Goal: Task Accomplishment & Management: Use online tool/utility

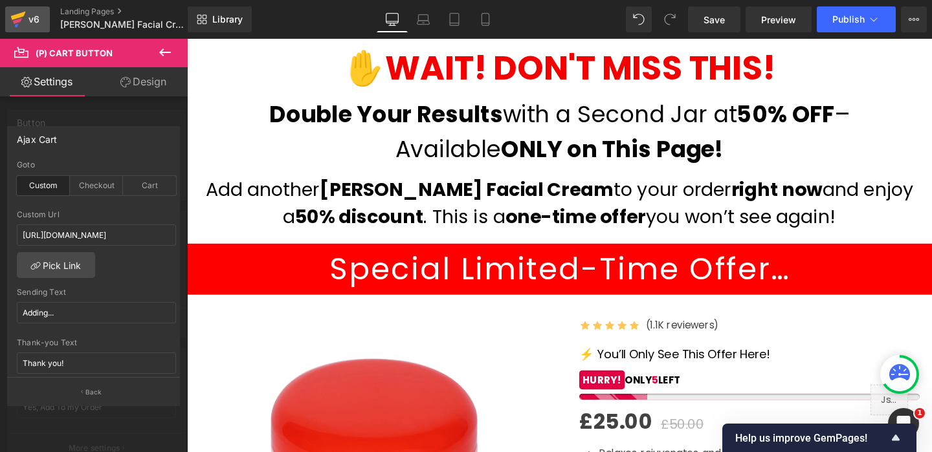
click at [20, 18] on icon at bounding box center [18, 19] width 16 height 32
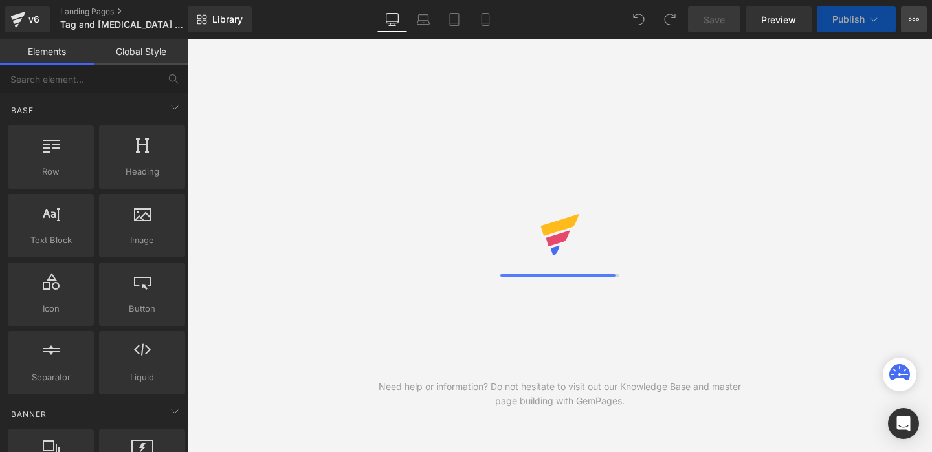
click at [912, 21] on icon at bounding box center [914, 19] width 10 height 10
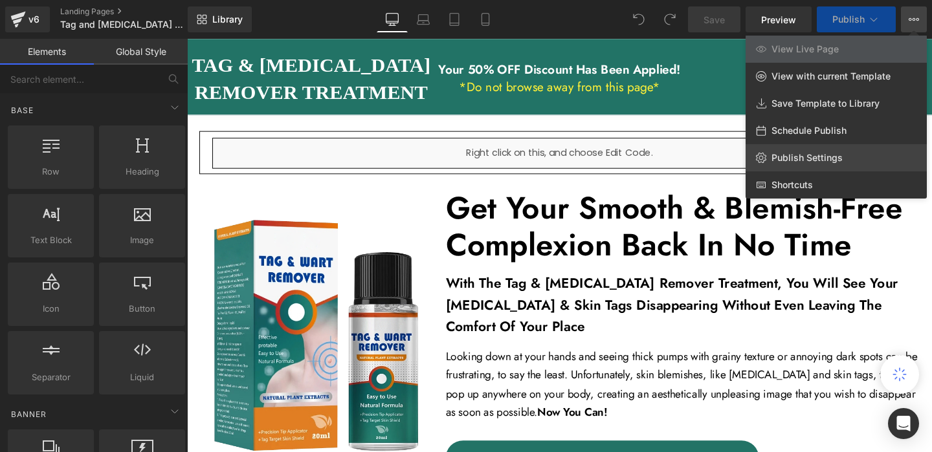
click at [803, 153] on span "Publish Settings" at bounding box center [806, 158] width 71 height 12
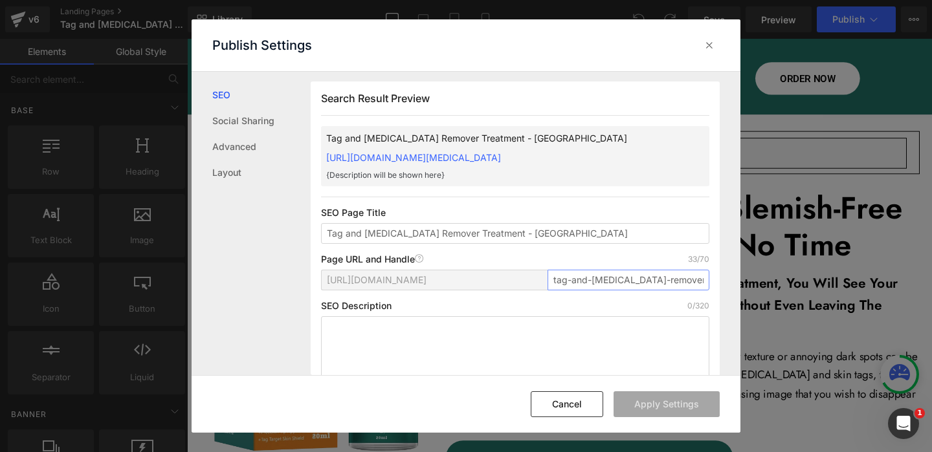
scroll to position [0, 8]
drag, startPoint x: 643, startPoint y: 278, endPoint x: 767, endPoint y: 282, distance: 123.7
click at [767, 281] on div "Publish Settings SEO Social Sharing Advanced Layout Search Result Preview Tag a…" at bounding box center [466, 226] width 932 height 452
click at [566, 404] on button "Cancel" at bounding box center [567, 405] width 72 height 26
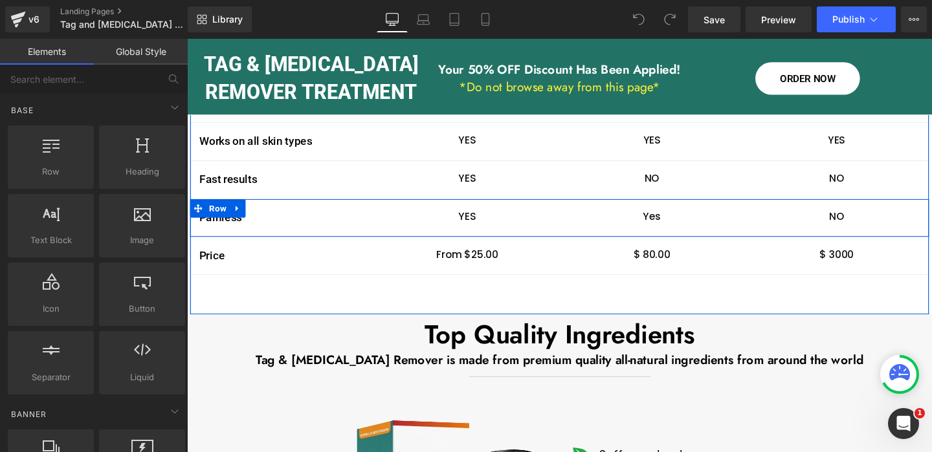
scroll to position [2805, 0]
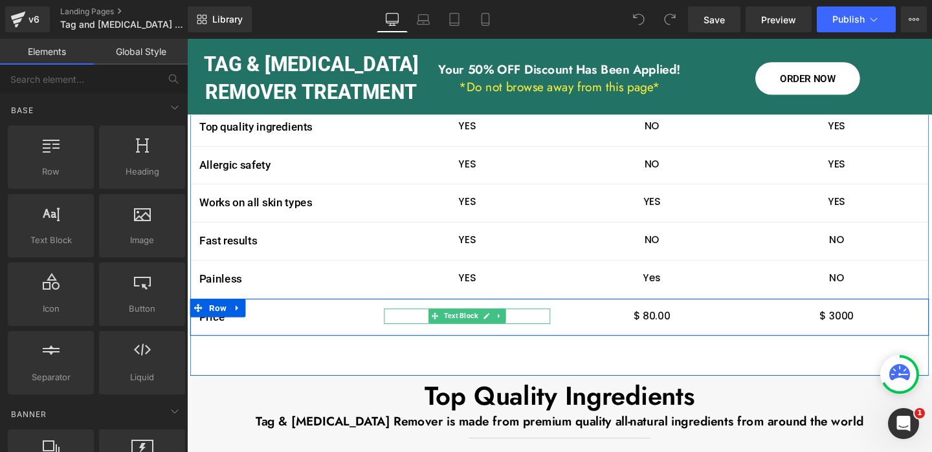
drag, startPoint x: 499, startPoint y: 241, endPoint x: 500, endPoint y: 248, distance: 6.6
click at [499, 327] on icon at bounding box center [501, 331] width 7 height 8
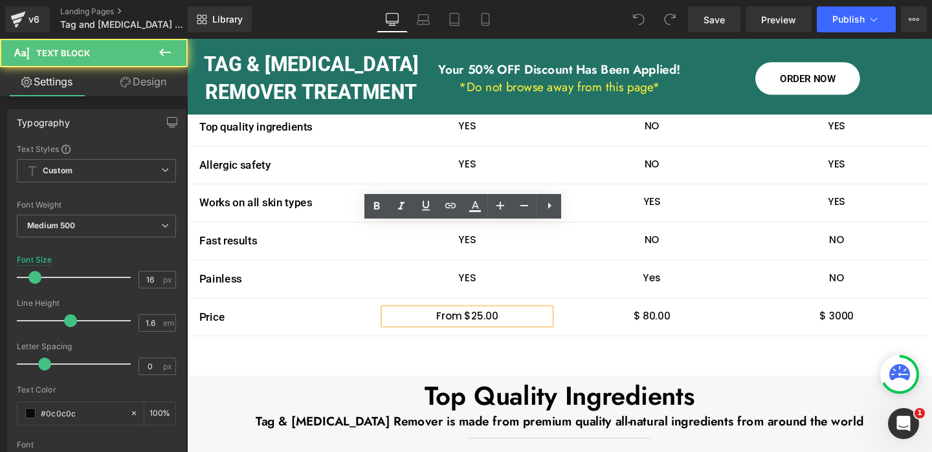
click at [483, 323] on p "From $25.00" at bounding box center [481, 331] width 175 height 17
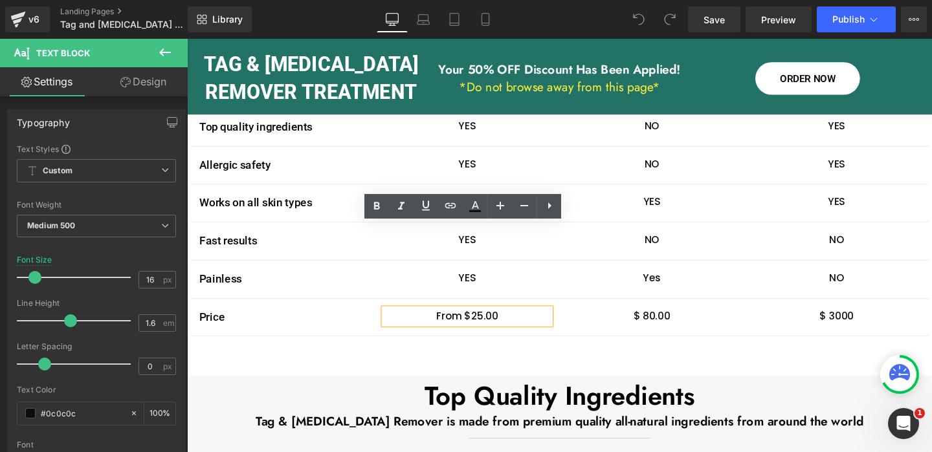
click at [485, 323] on p "From $25.00" at bounding box center [481, 331] width 175 height 17
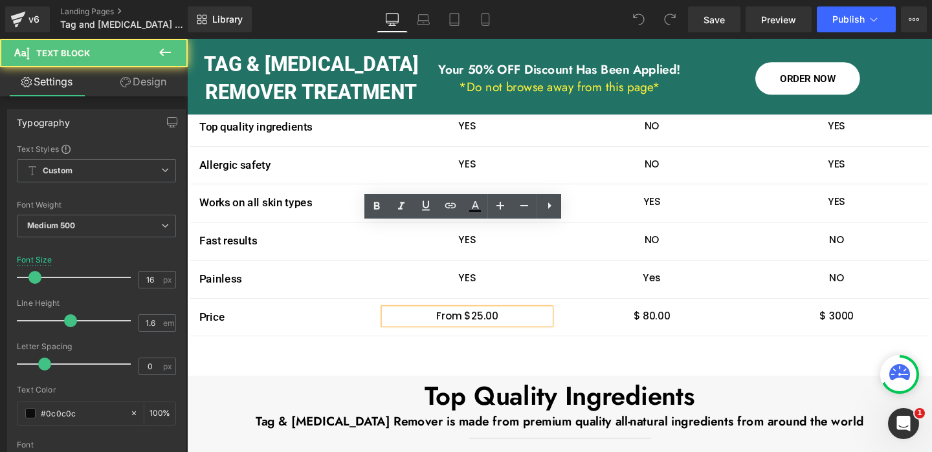
click at [486, 323] on p "From $25.00" at bounding box center [481, 331] width 175 height 17
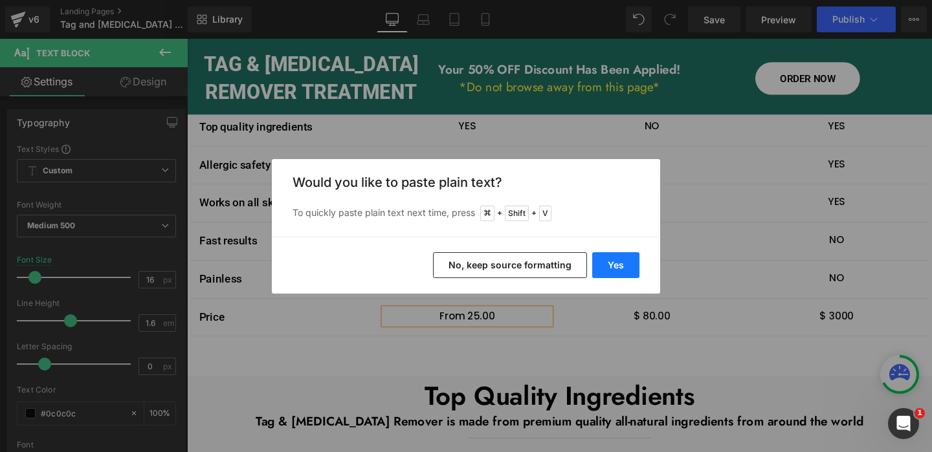
click at [616, 267] on button "Yes" at bounding box center [615, 265] width 47 height 26
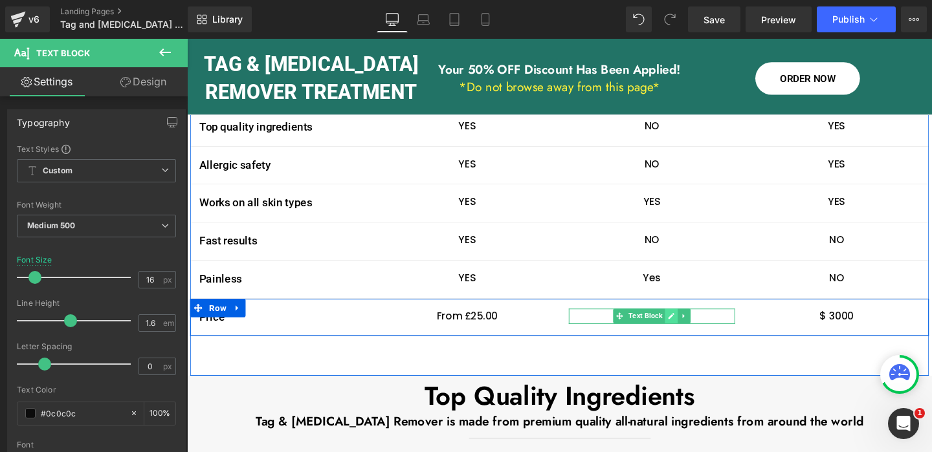
click at [696, 327] on icon at bounding box center [695, 331] width 7 height 8
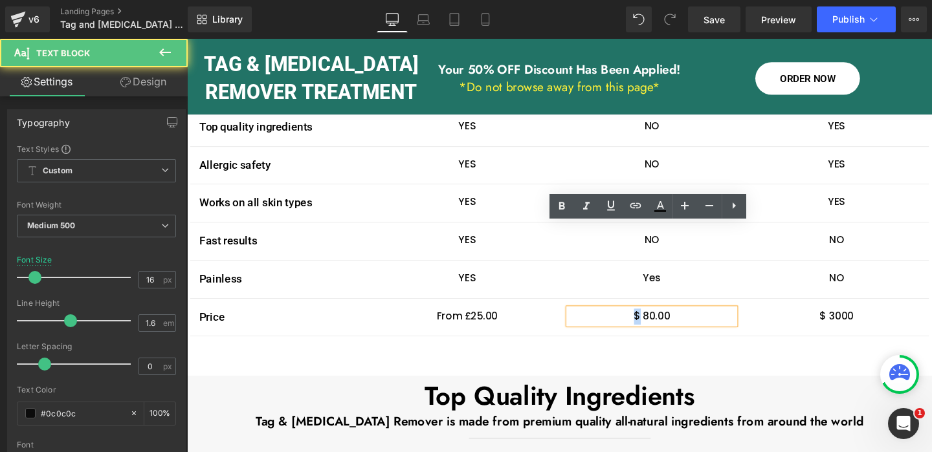
click at [657, 323] on p "$ 80.00" at bounding box center [675, 331] width 175 height 17
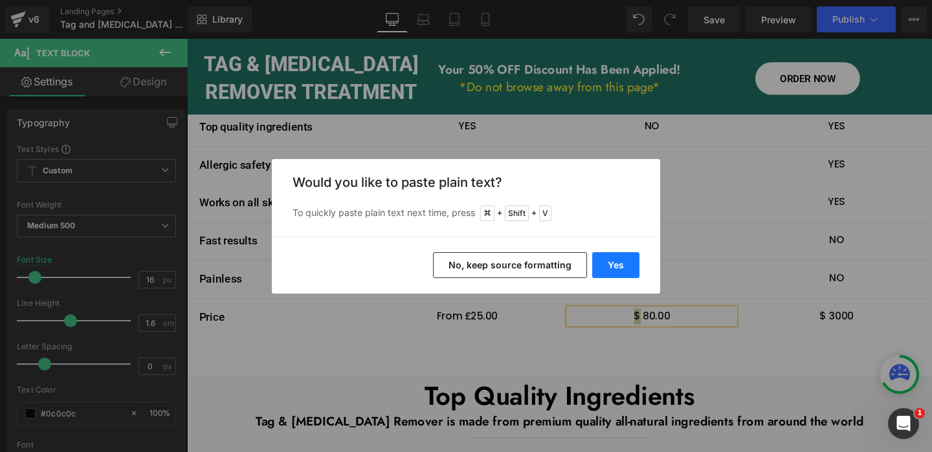
drag, startPoint x: 463, startPoint y: 237, endPoint x: 627, endPoint y: 264, distance: 166.6
click at [627, 264] on button "Yes" at bounding box center [615, 265] width 47 height 26
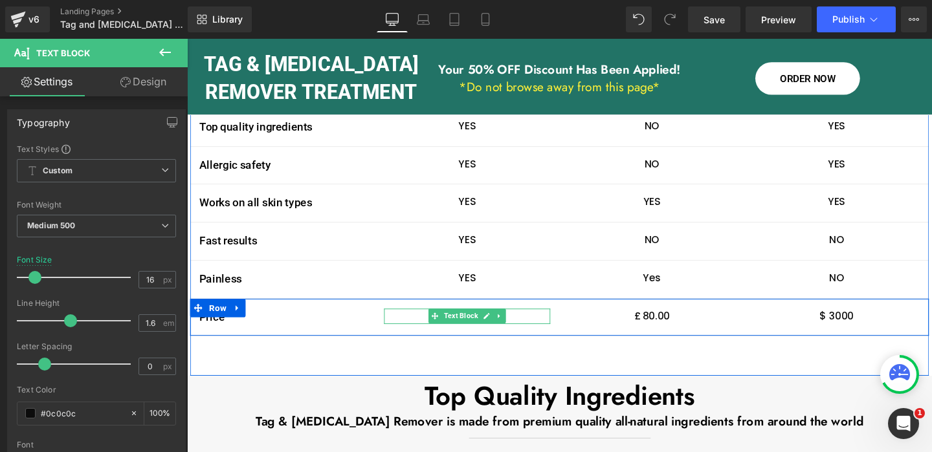
click at [503, 328] on icon at bounding box center [502, 331] width 6 height 6
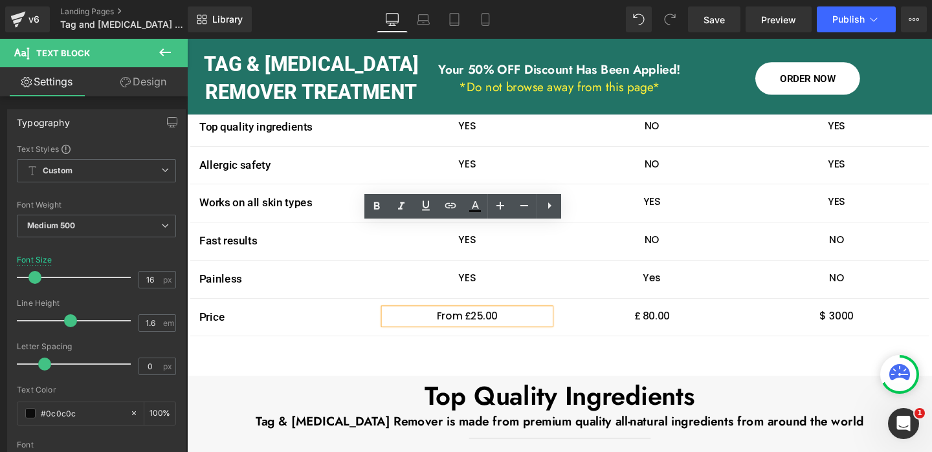
click at [487, 323] on p "From £25.00" at bounding box center [481, 331] width 175 height 17
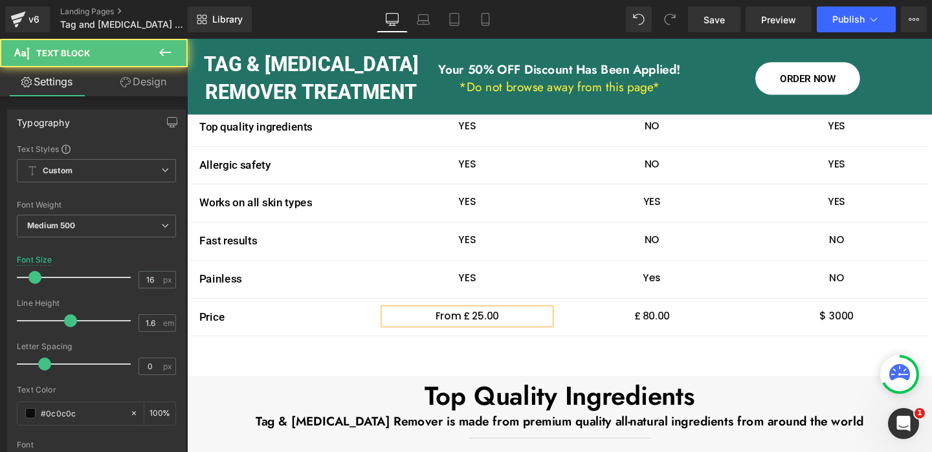
click at [467, 291] on div "Image Tag & Wart Remover Text Block Row Image Others Brands Text Block Row Imag…" at bounding box center [578, 107] width 777 height 571
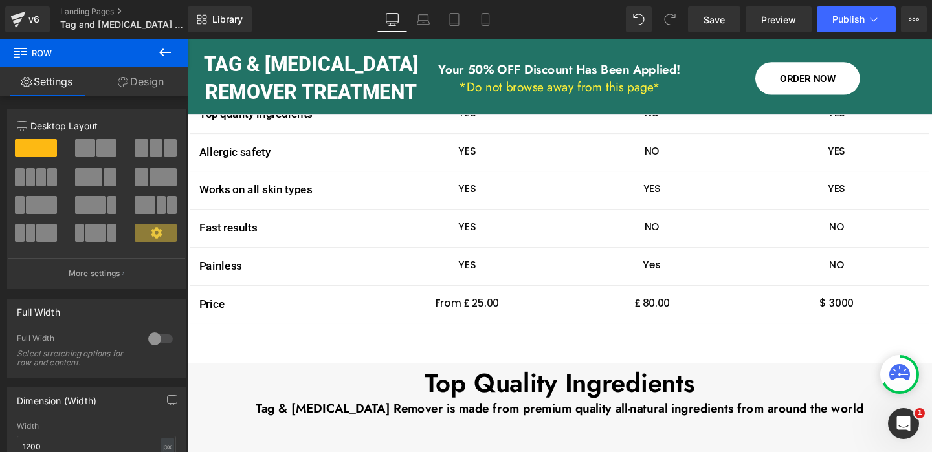
scroll to position [2792, 0]
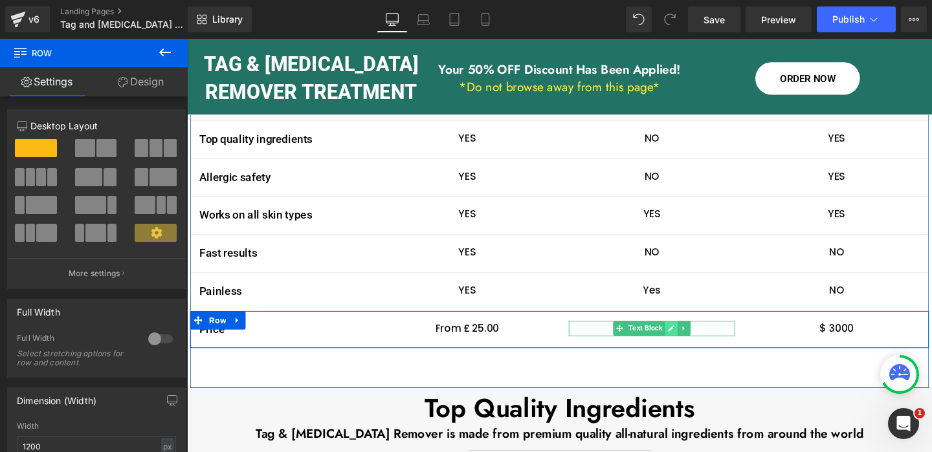
click at [696, 341] on icon at bounding box center [696, 344] width 6 height 6
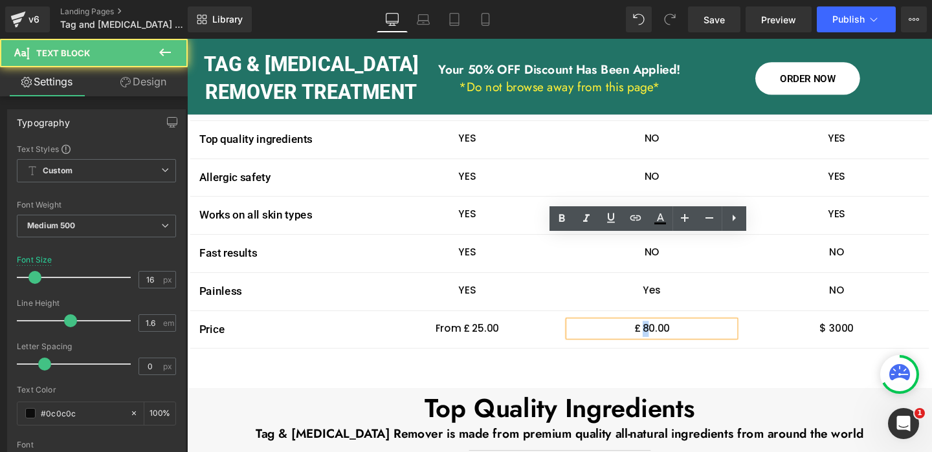
click at [670, 336] on p "£ 80.00" at bounding box center [675, 344] width 175 height 17
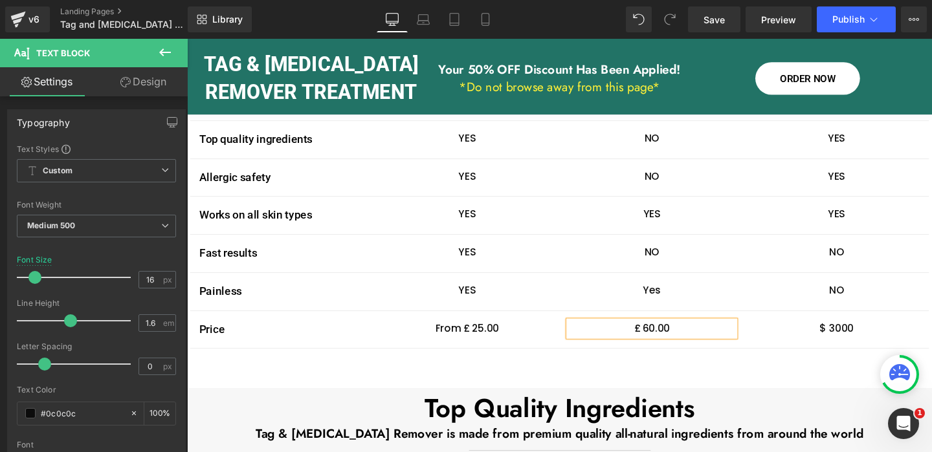
click at [709, 305] on div "Image Tag & Wart Remover Text Block Row Image Others Brands Text Block Row Imag…" at bounding box center [578, 120] width 777 height 571
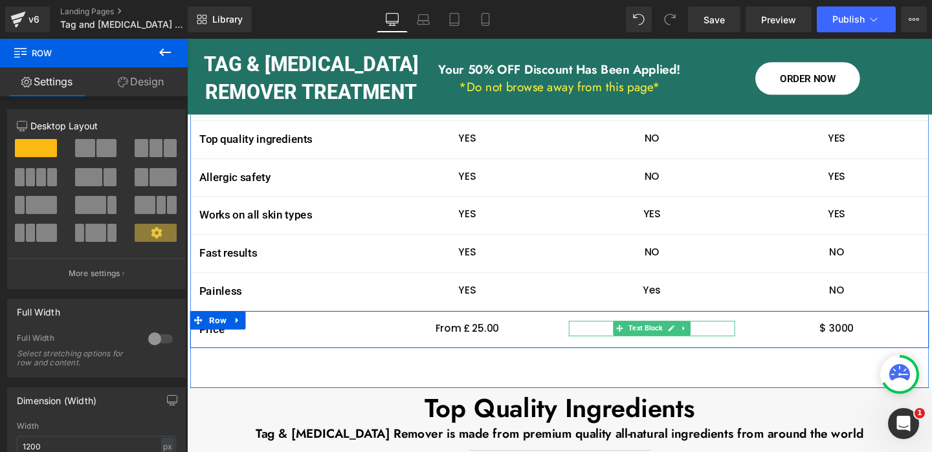
click at [696, 341] on icon at bounding box center [696, 344] width 6 height 6
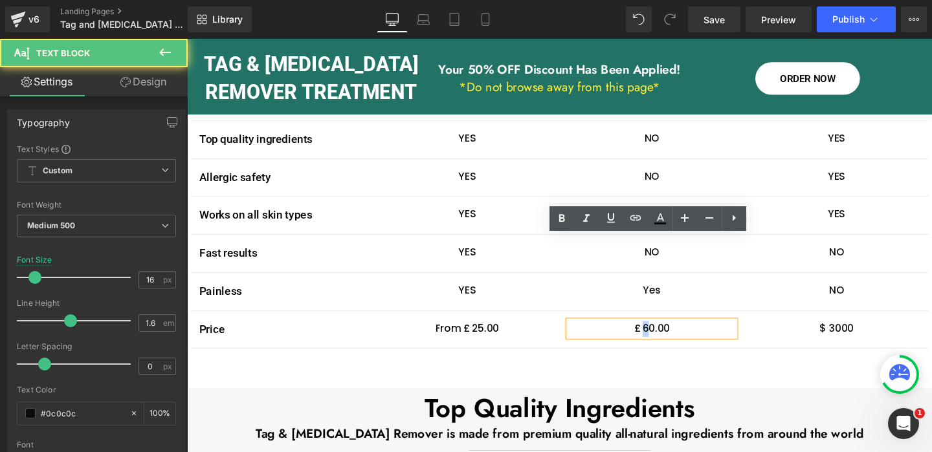
click at [667, 336] on p "£ 60.00" at bounding box center [675, 344] width 175 height 17
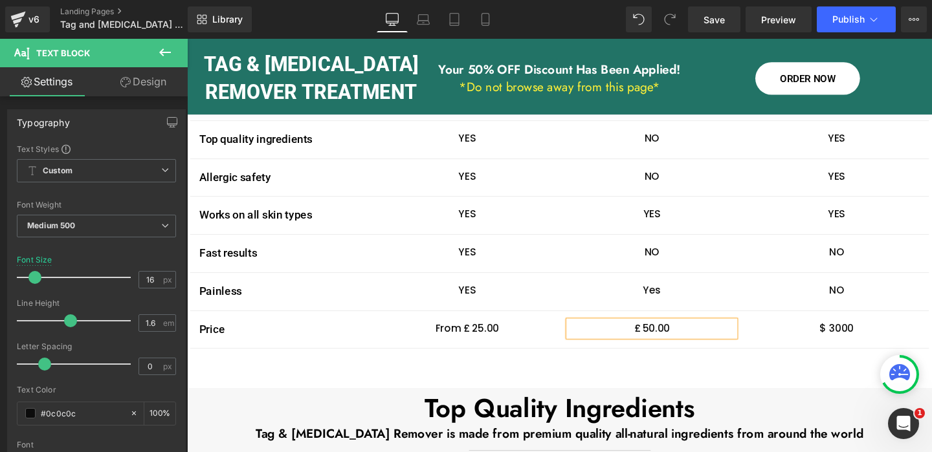
click at [680, 291] on div "Image Tag & Wart Remover Text Block Row Image Others Brands Text Block Row Imag…" at bounding box center [578, 120] width 777 height 571
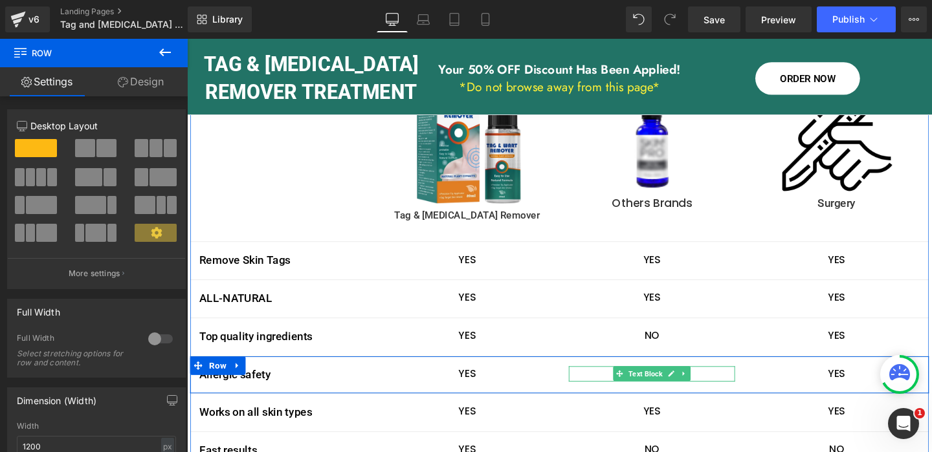
scroll to position [2583, 0]
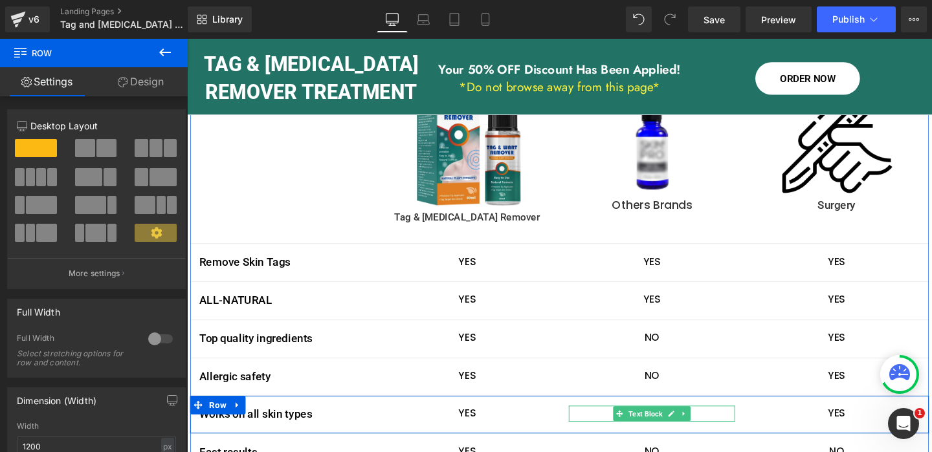
click at [696, 430] on icon at bounding box center [696, 433] width 6 height 6
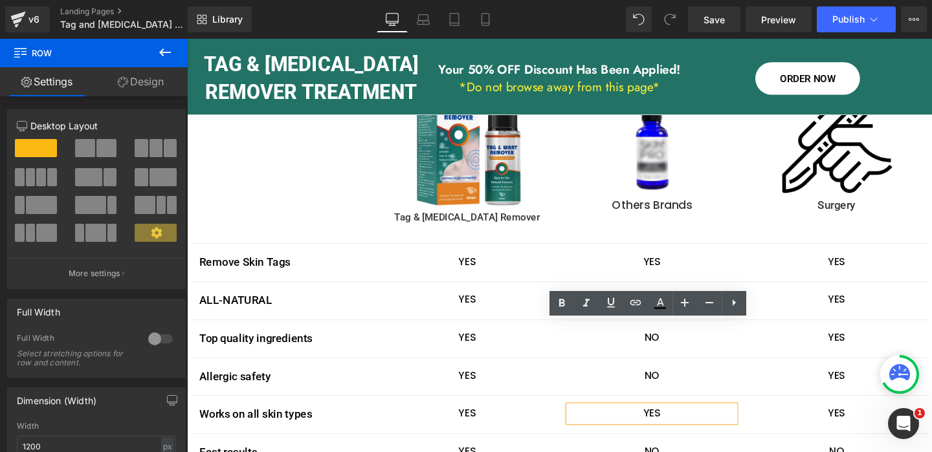
click at [671, 425] on p "YES" at bounding box center [675, 433] width 175 height 17
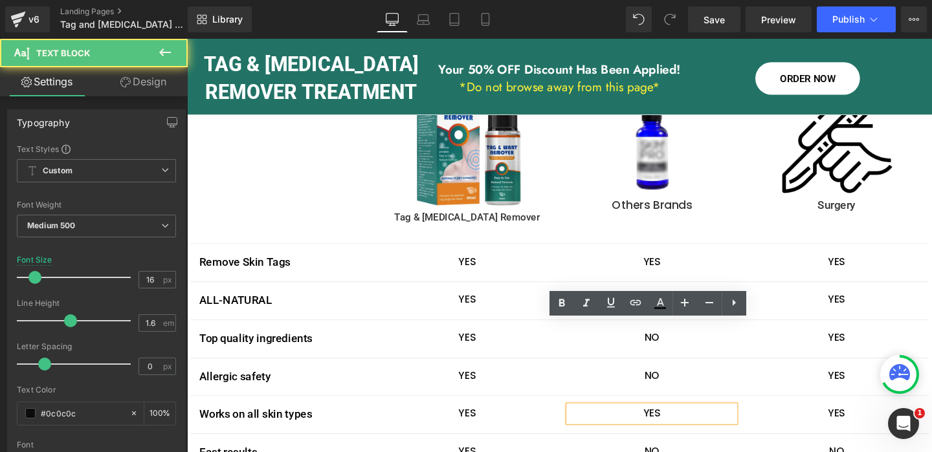
click at [671, 425] on p "YES" at bounding box center [675, 433] width 175 height 17
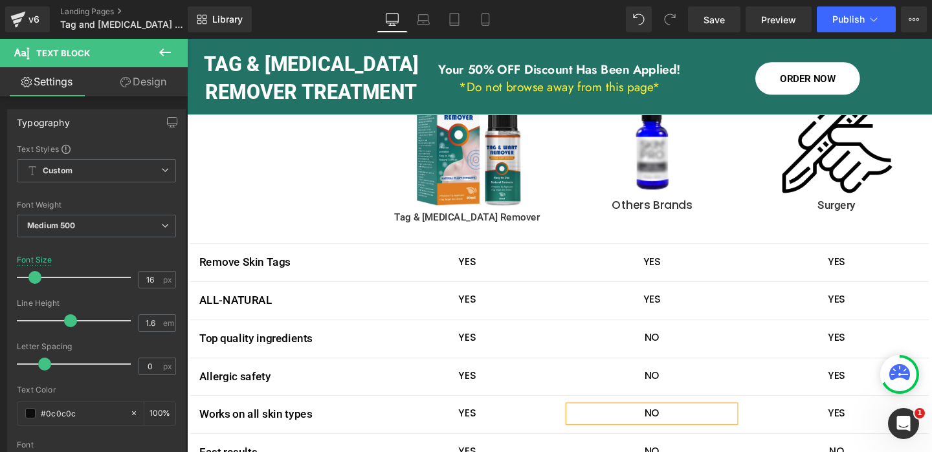
click at [187, 39] on div at bounding box center [187, 39] width 0 height 0
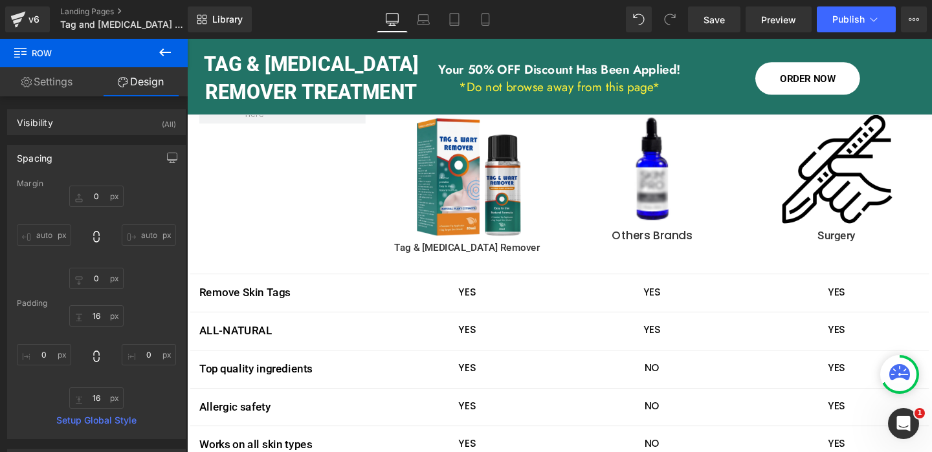
scroll to position [2550, 0]
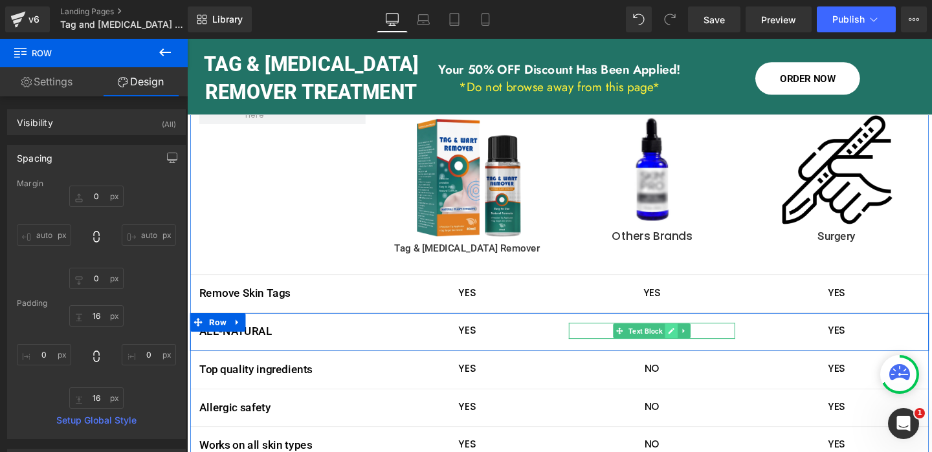
click at [700, 338] on link at bounding box center [696, 346] width 14 height 16
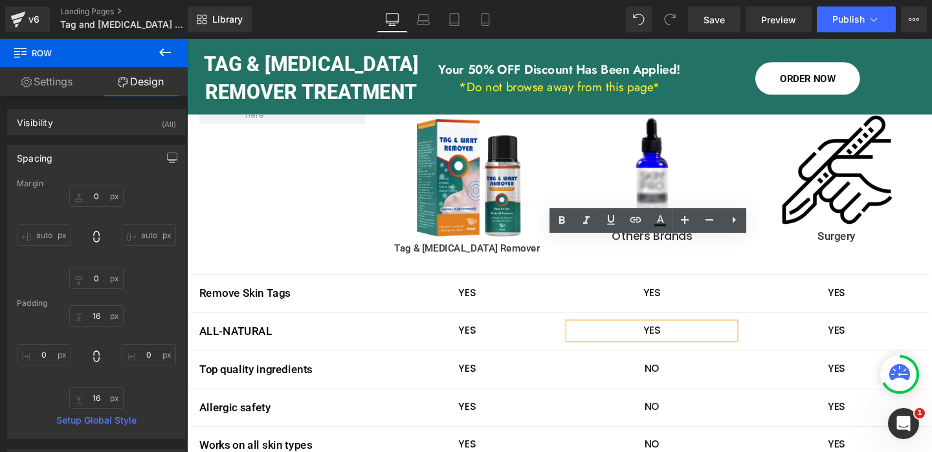
click at [678, 338] on p "YES" at bounding box center [675, 346] width 175 height 17
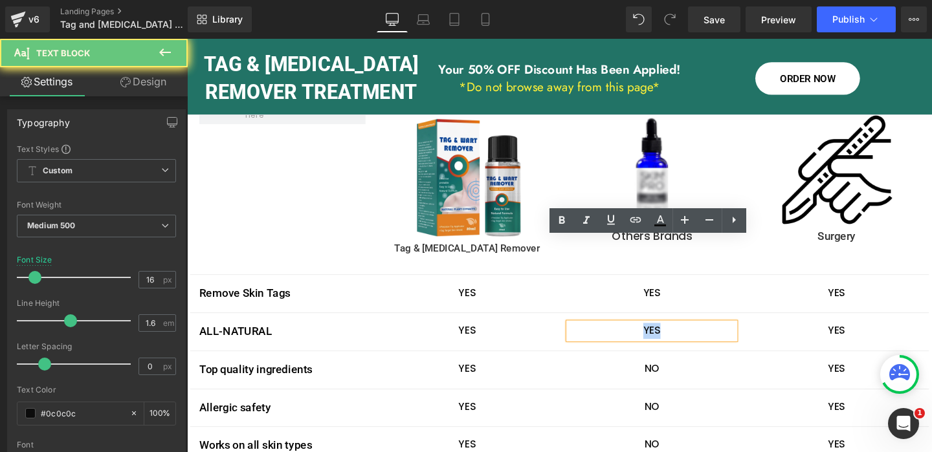
click at [678, 338] on p "YES" at bounding box center [675, 346] width 175 height 17
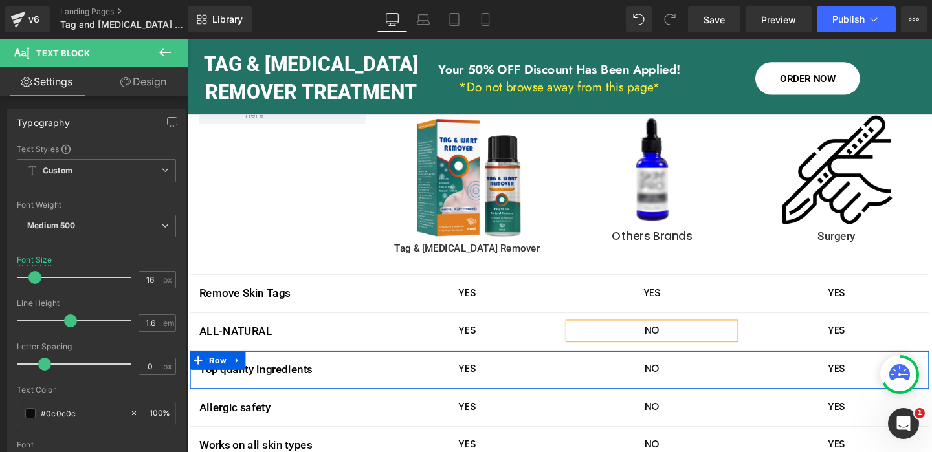
click at [758, 368] on div "Top quality ingredients Text Block YES Text Block NO Text Block YES Text Block …" at bounding box center [578, 388] width 777 height 40
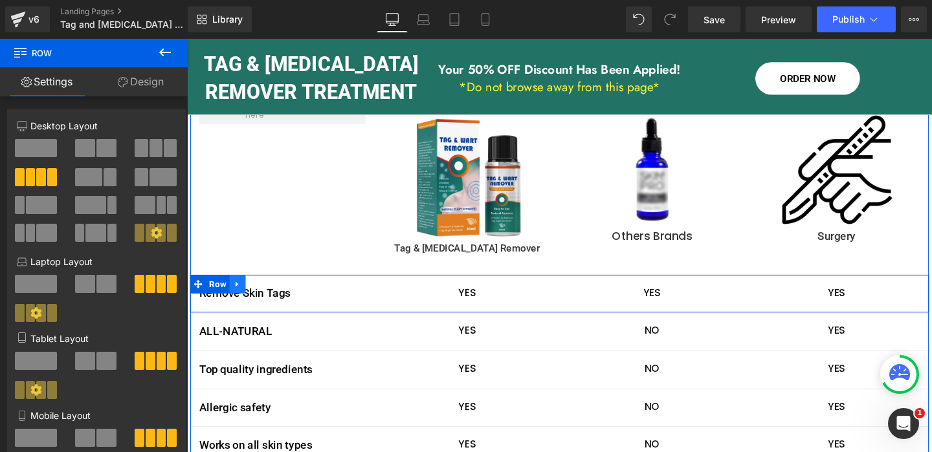
click at [242, 293] on icon at bounding box center [240, 298] width 9 height 10
click at [274, 293] on icon at bounding box center [273, 298] width 9 height 10
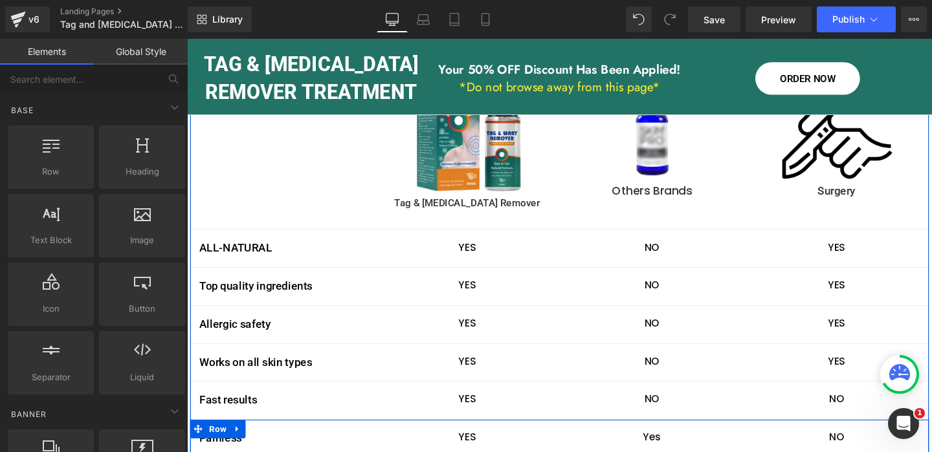
scroll to position [2589, 0]
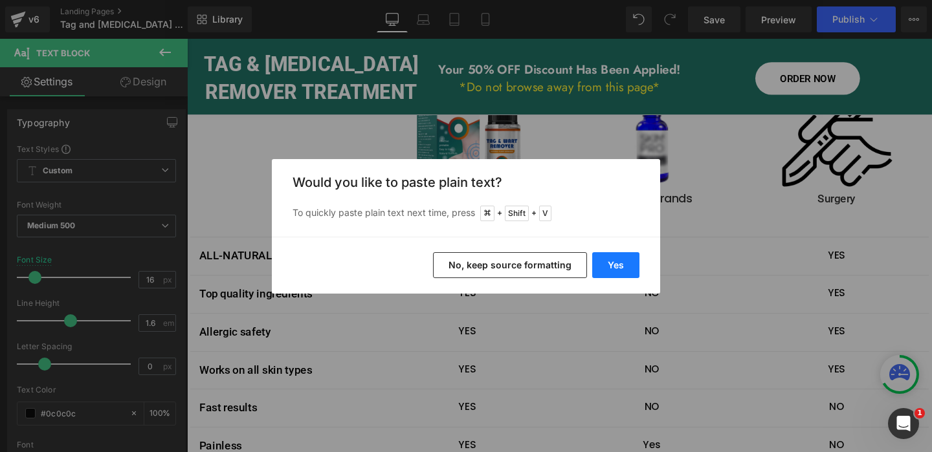
click at [624, 264] on button "Yes" at bounding box center [615, 265] width 47 height 26
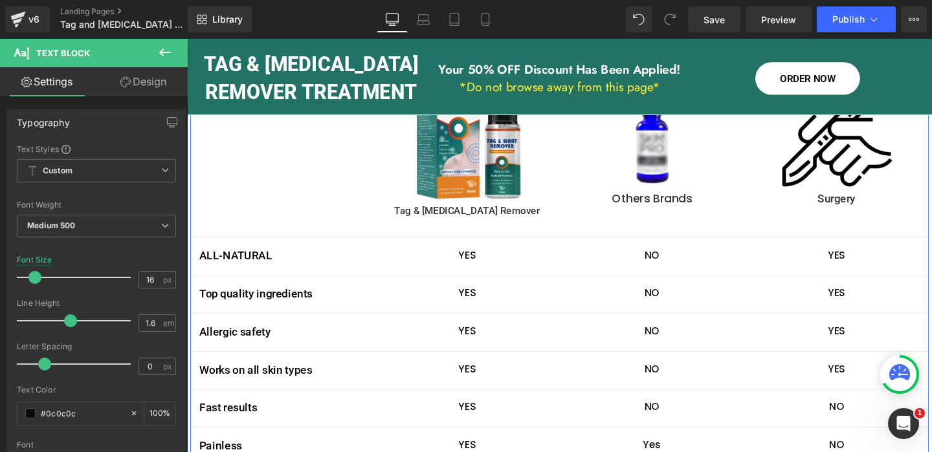
drag, startPoint x: 891, startPoint y: 418, endPoint x: 874, endPoint y: 428, distance: 20.0
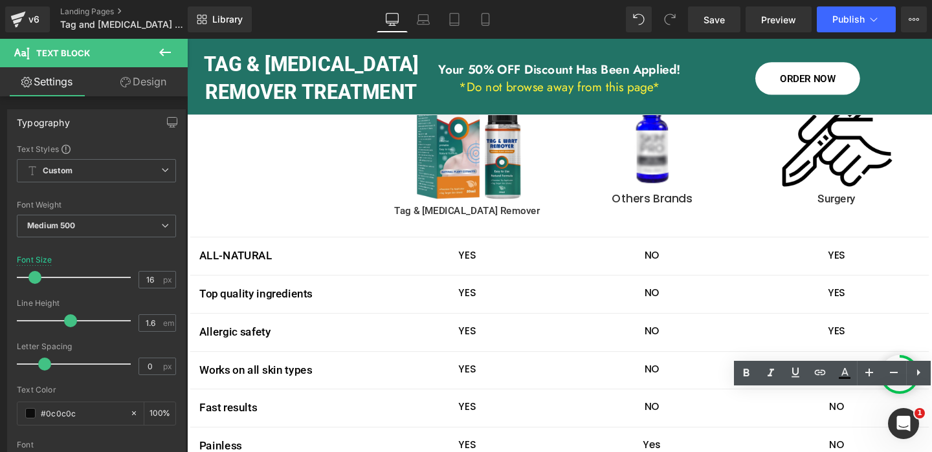
drag, startPoint x: 867, startPoint y: 417, endPoint x: 870, endPoint y: 425, distance: 7.6
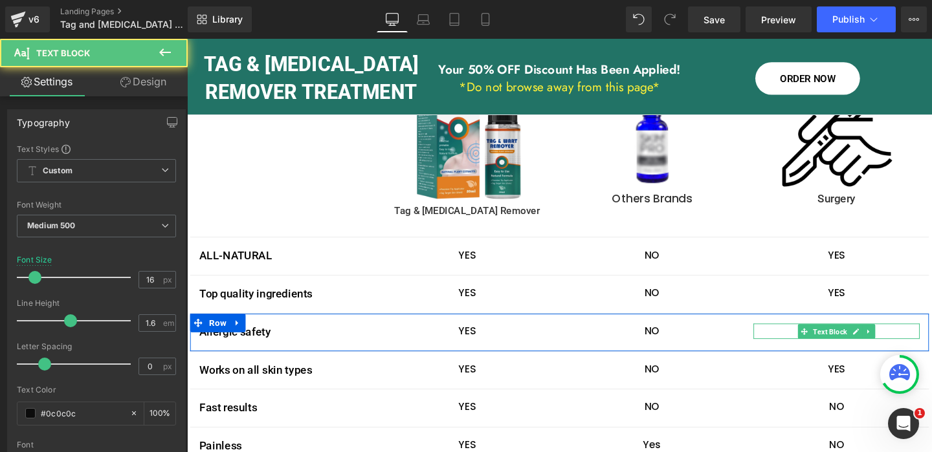
click at [805, 338] on p "YES" at bounding box center [869, 346] width 175 height 17
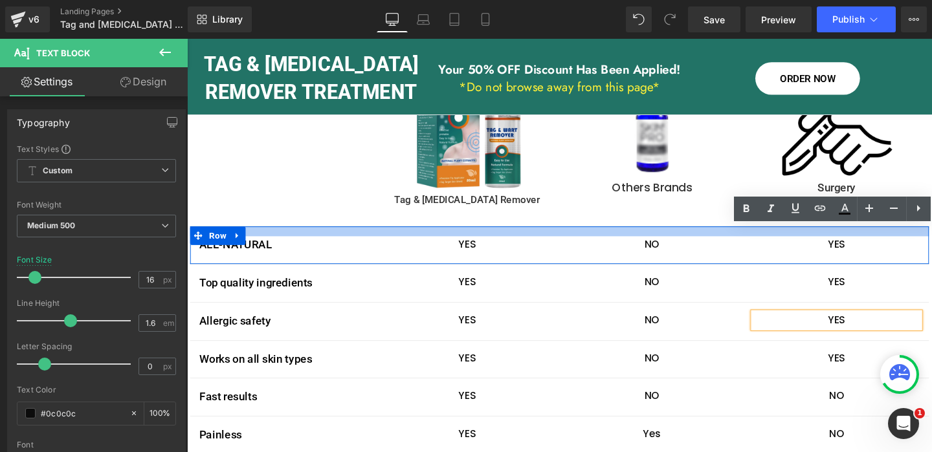
scroll to position [2600, 0]
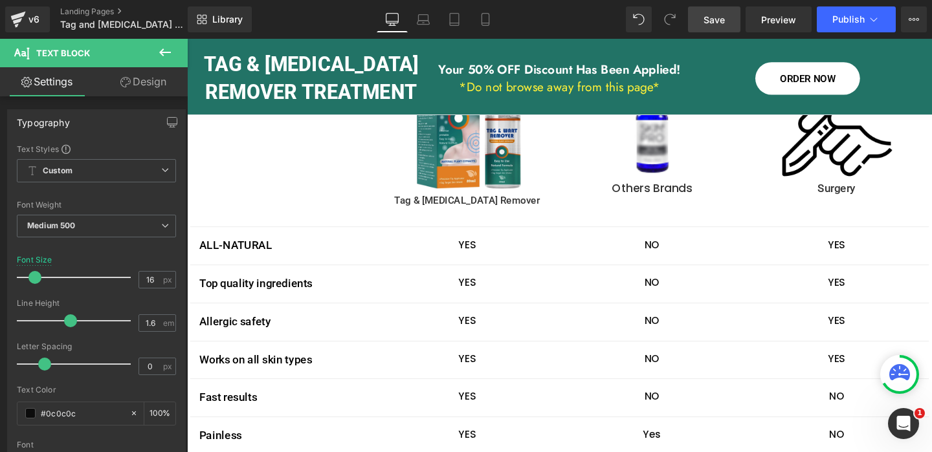
click at [712, 18] on span "Save" at bounding box center [713, 20] width 21 height 14
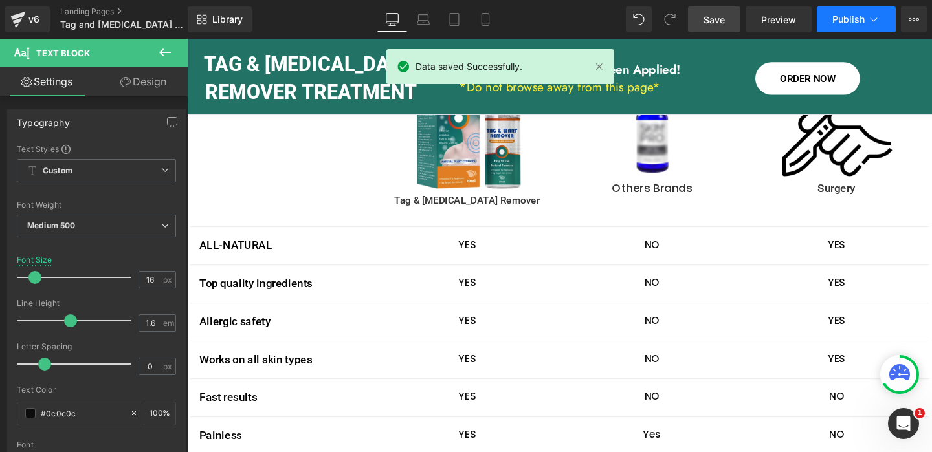
click at [875, 21] on icon at bounding box center [873, 19] width 13 height 13
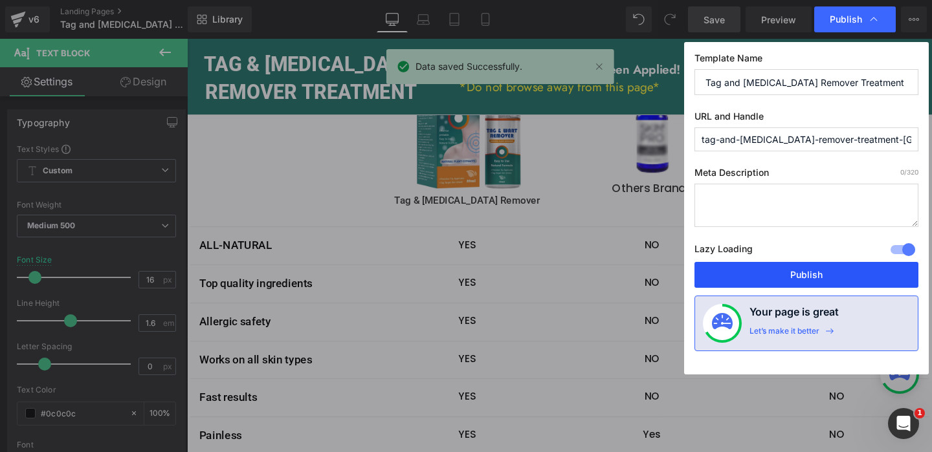
click at [814, 269] on button "Publish" at bounding box center [806, 275] width 224 height 26
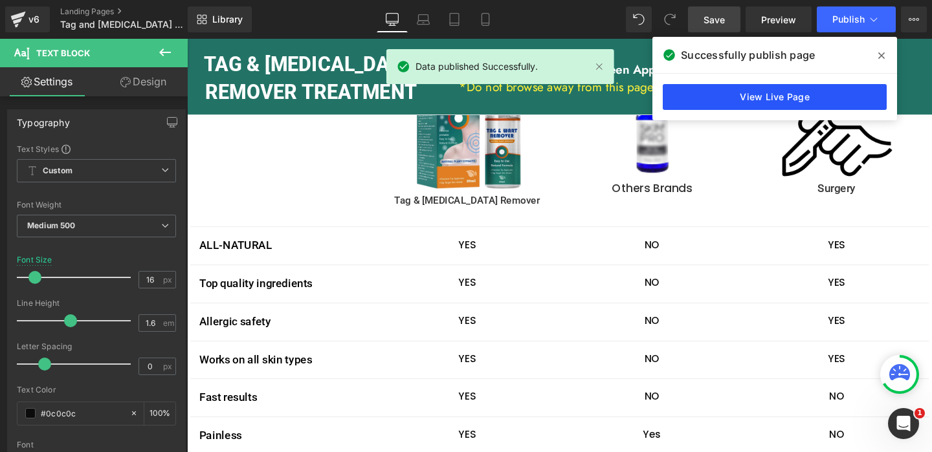
click at [740, 91] on link "View Live Page" at bounding box center [775, 97] width 224 height 26
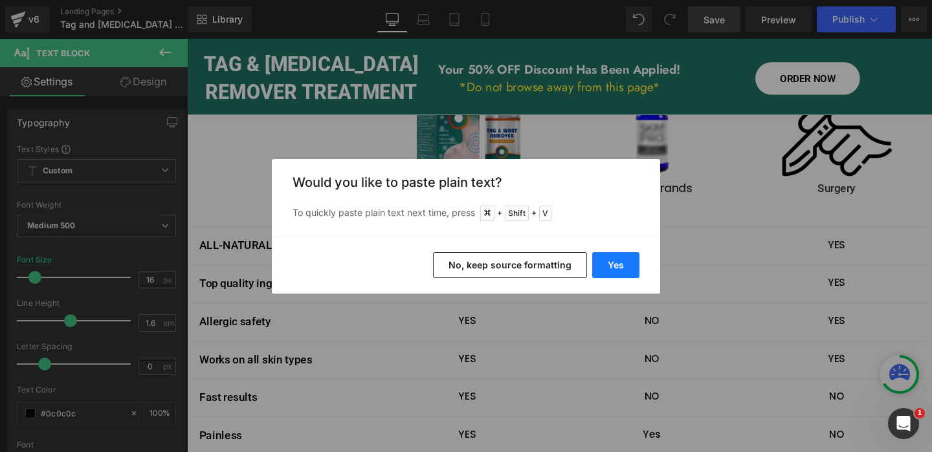
click at [622, 262] on button "Yes" at bounding box center [615, 265] width 47 height 26
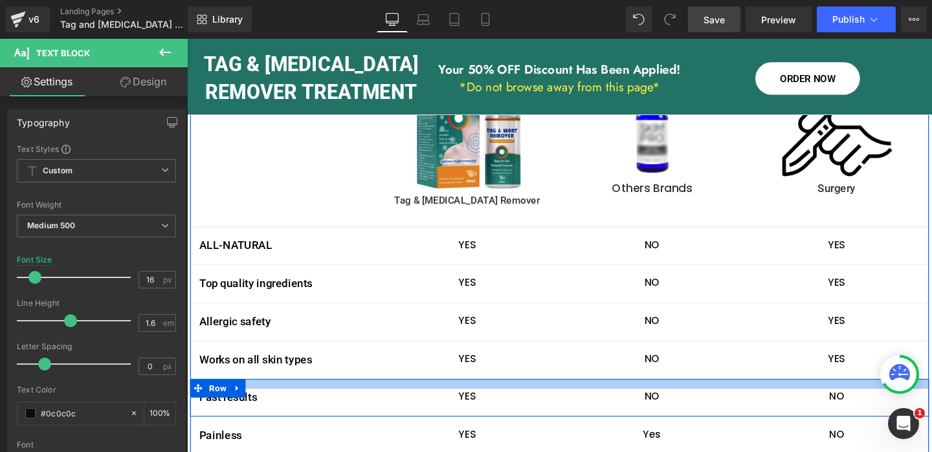
scroll to position [2601, 0]
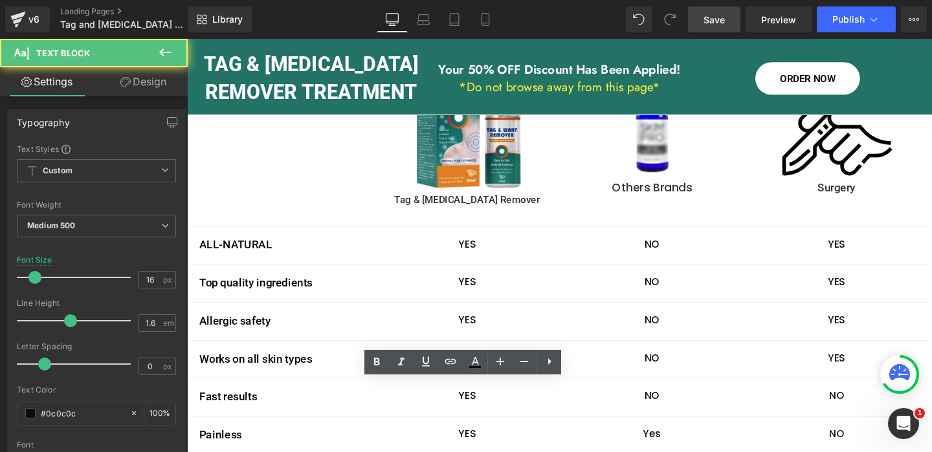
drag, startPoint x: 478, startPoint y: 406, endPoint x: 443, endPoint y: 406, distance: 34.3
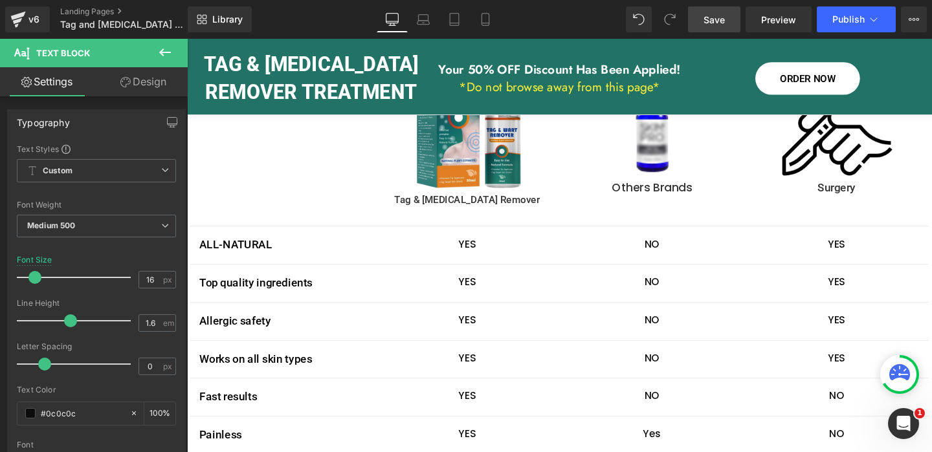
click at [187, 39] on div at bounding box center [187, 39] width 0 height 0
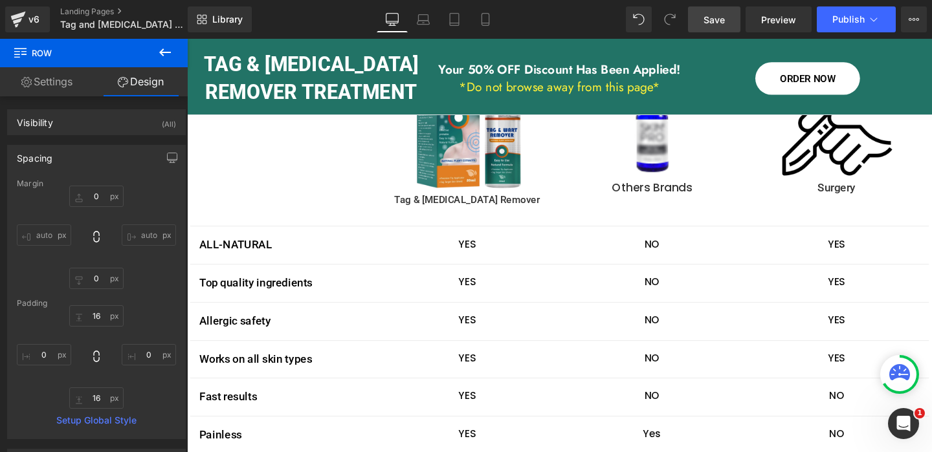
click at [718, 19] on span "Save" at bounding box center [713, 20] width 21 height 14
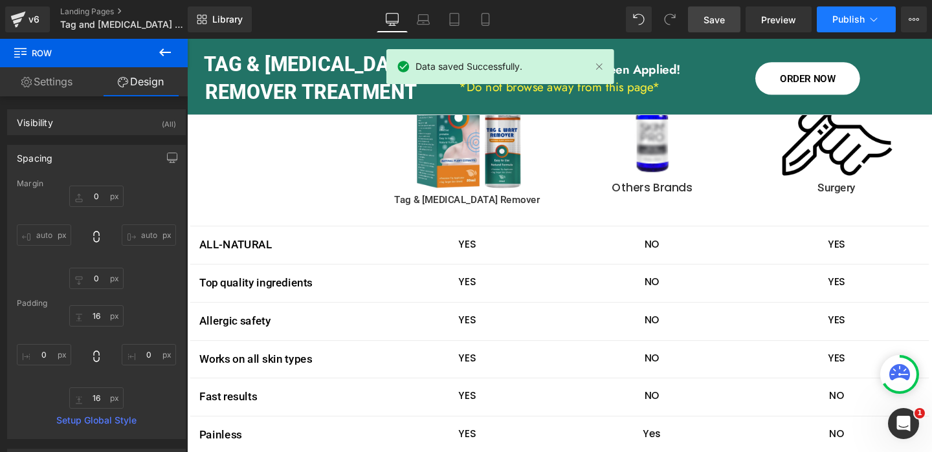
click at [858, 21] on span "Publish" at bounding box center [848, 19] width 32 height 10
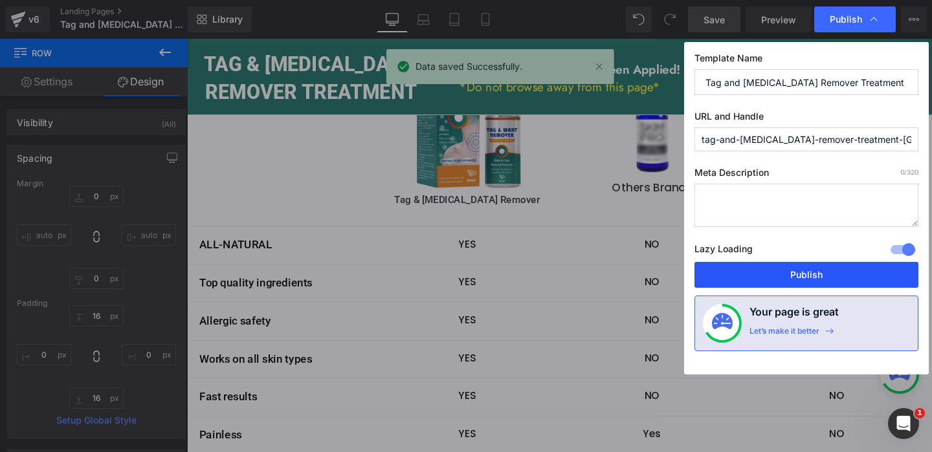
click at [823, 275] on button "Publish" at bounding box center [806, 275] width 224 height 26
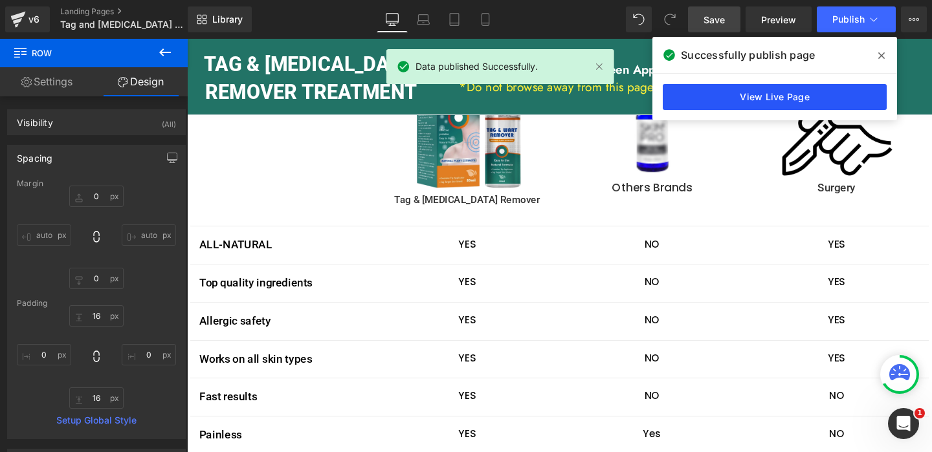
click at [796, 95] on link "View Live Page" at bounding box center [775, 97] width 224 height 26
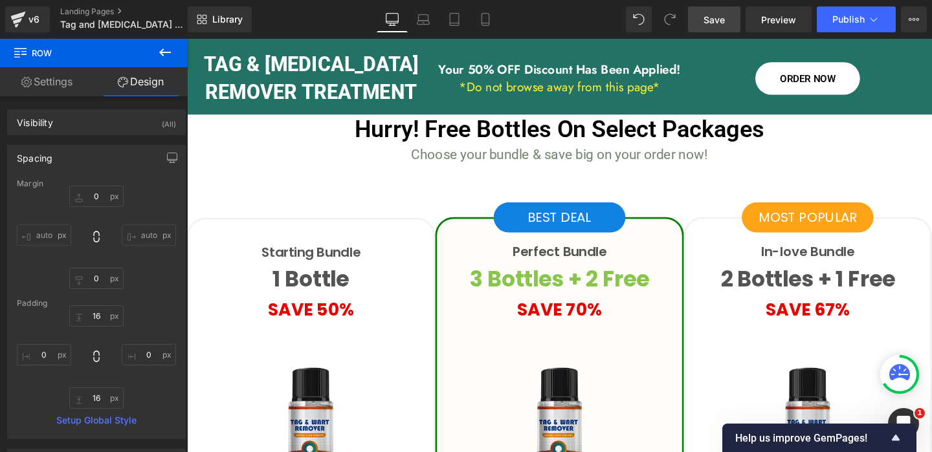
scroll to position [4198, 0]
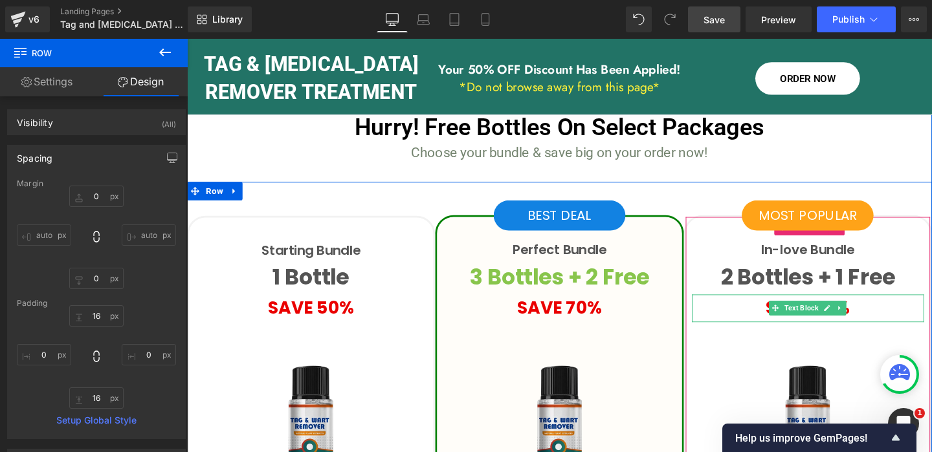
click at [860, 318] on icon at bounding box center [859, 322] width 7 height 8
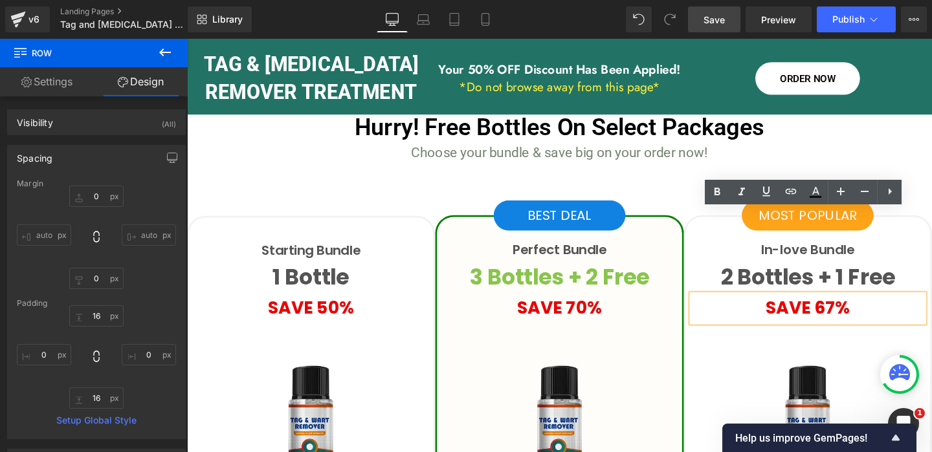
click at [863, 309] on strong "SAVE 67%" at bounding box center [839, 321] width 89 height 25
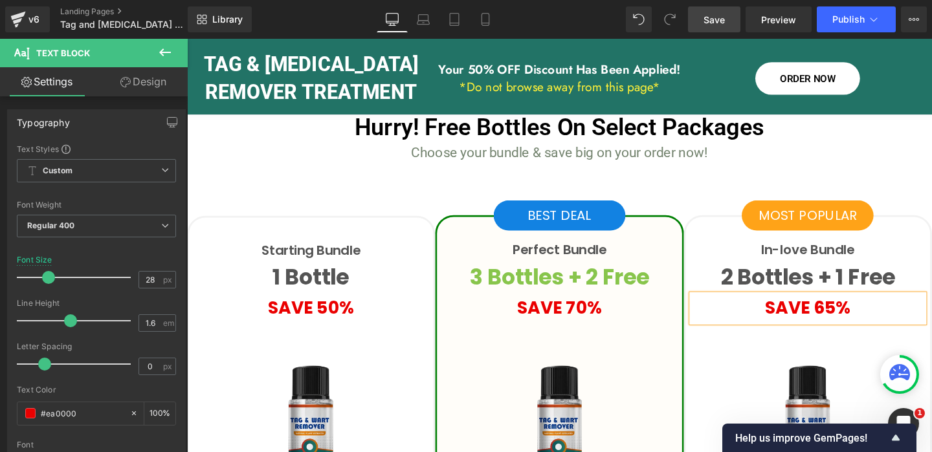
click at [721, 25] on span "Save" at bounding box center [713, 20] width 21 height 14
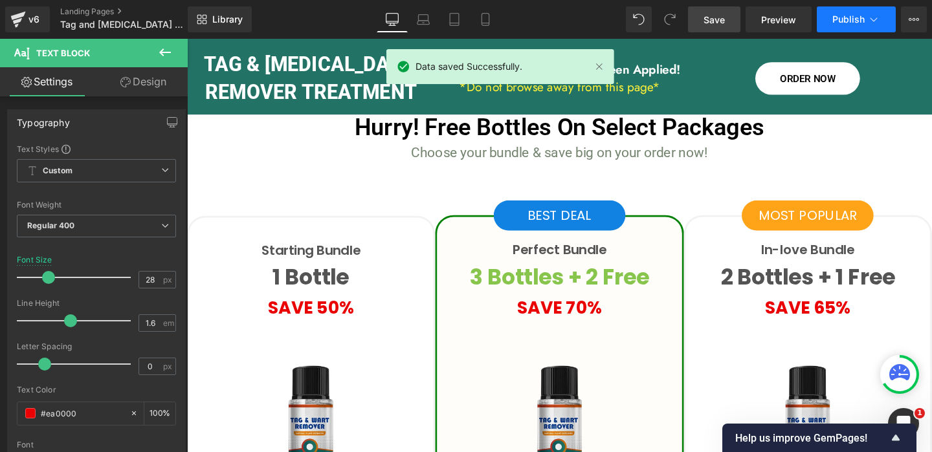
click at [867, 25] on icon at bounding box center [873, 19] width 13 height 13
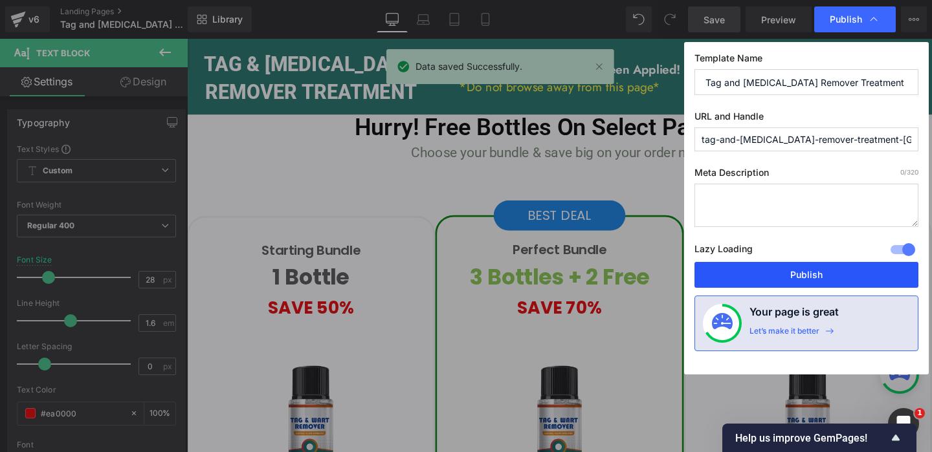
click at [815, 276] on button "Publish" at bounding box center [806, 275] width 224 height 26
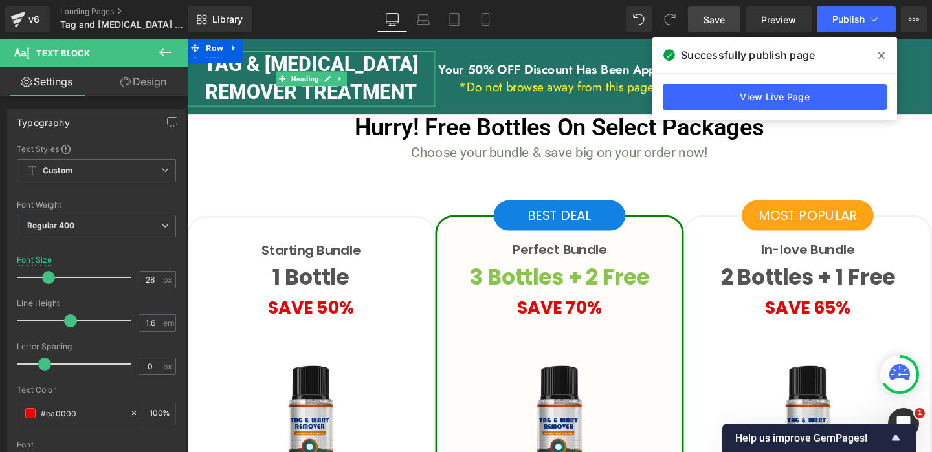
click at [423, 104] on h1 "TAG & WART REMOVER TREATMENT" at bounding box center [317, 81] width 261 height 58
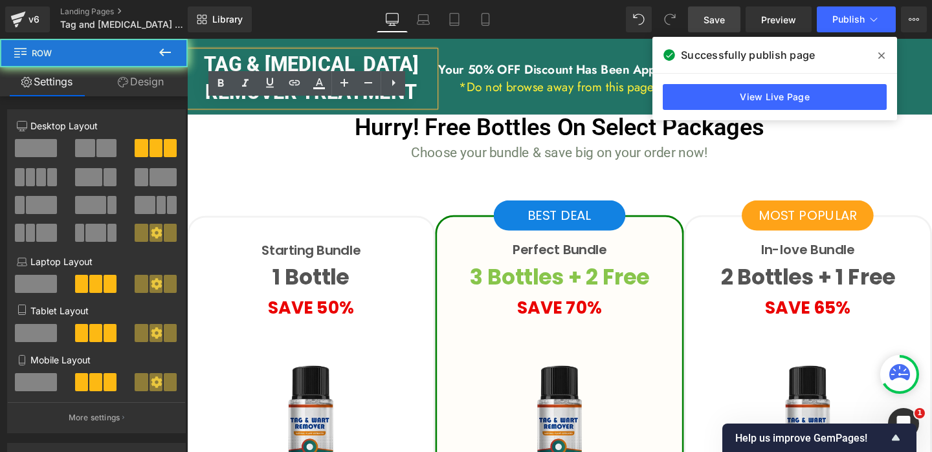
click at [472, 109] on div "Your 50% OFF Discount Has Been Applied! Heading *Do not browse away from this p…" at bounding box center [578, 81] width 261 height 58
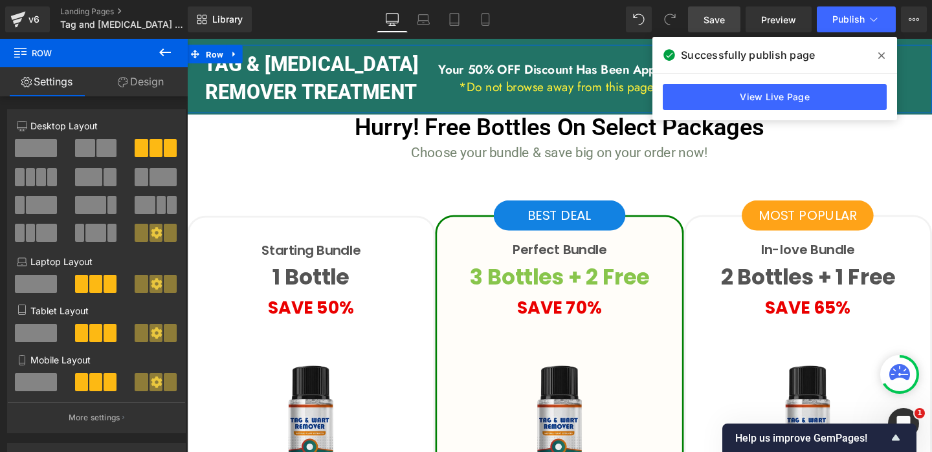
click at [137, 87] on link "Design" at bounding box center [141, 81] width 94 height 29
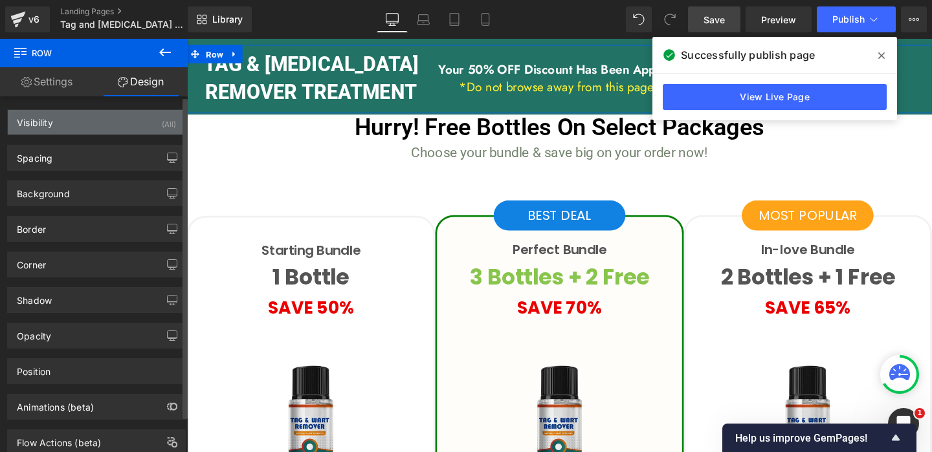
click at [107, 122] on div "Visibility (All)" at bounding box center [96, 122] width 177 height 25
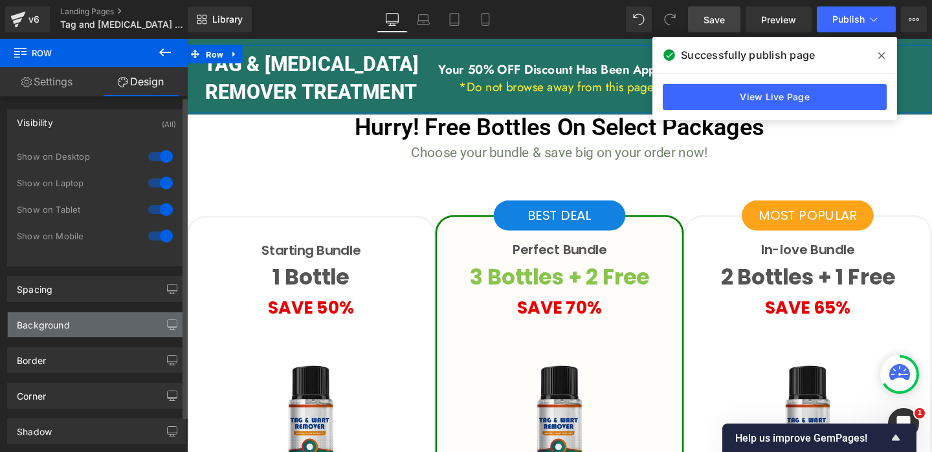
click at [67, 330] on div "Background" at bounding box center [43, 322] width 53 height 18
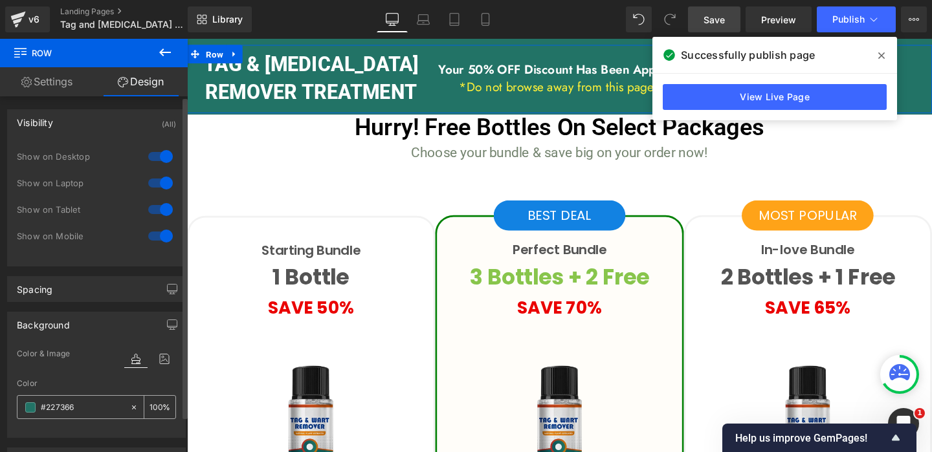
click at [65, 408] on input "#227366" at bounding box center [82, 408] width 83 height 14
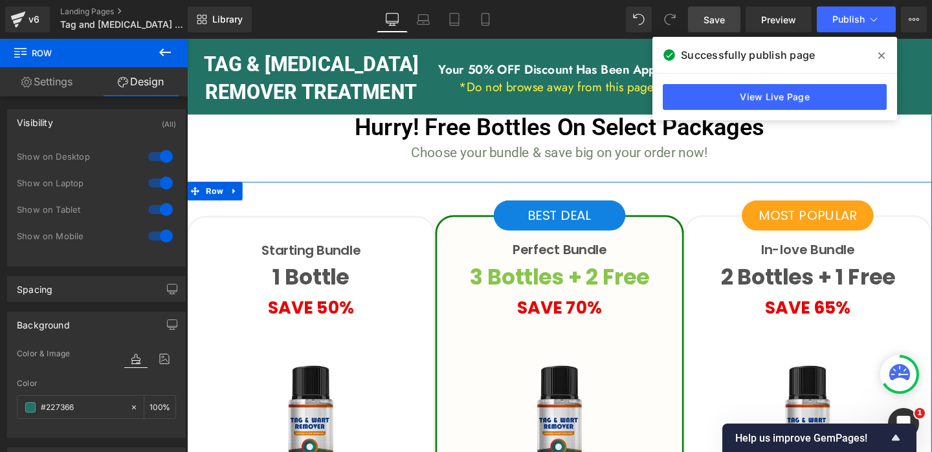
click at [525, 214] on p "BEST DEAL" at bounding box center [578, 225] width 138 height 22
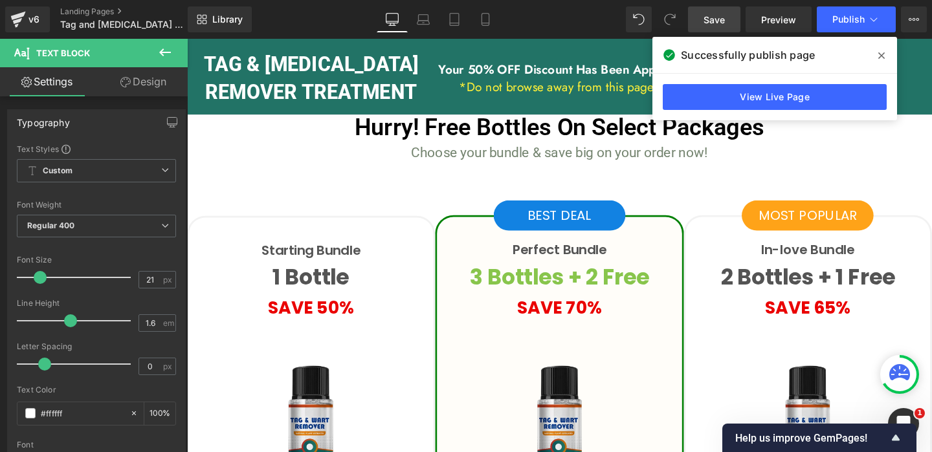
drag, startPoint x: 146, startPoint y: 76, endPoint x: 144, endPoint y: 83, distance: 7.0
click at [146, 77] on link "Design" at bounding box center [143, 81] width 94 height 29
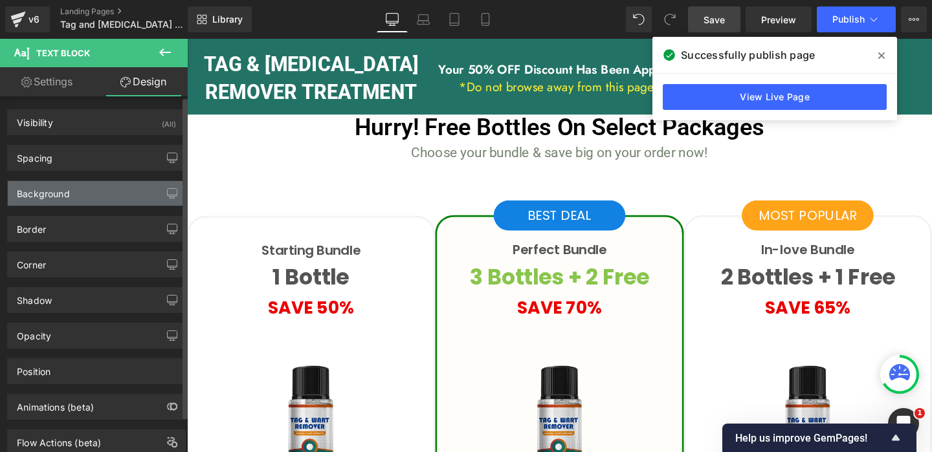
click at [63, 192] on div "Background" at bounding box center [43, 190] width 53 height 18
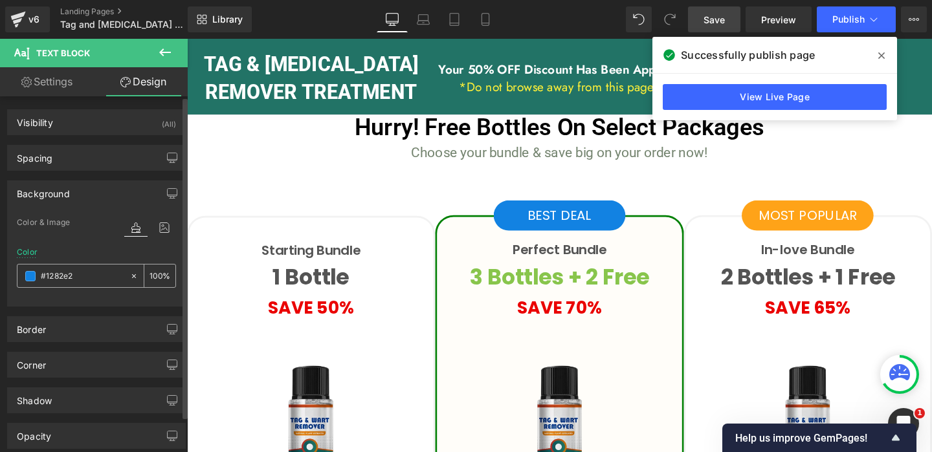
click at [61, 274] on input "#1282e2" at bounding box center [82, 276] width 83 height 14
click at [60, 280] on input "#1282e2" at bounding box center [82, 276] width 83 height 14
paste input "227366"
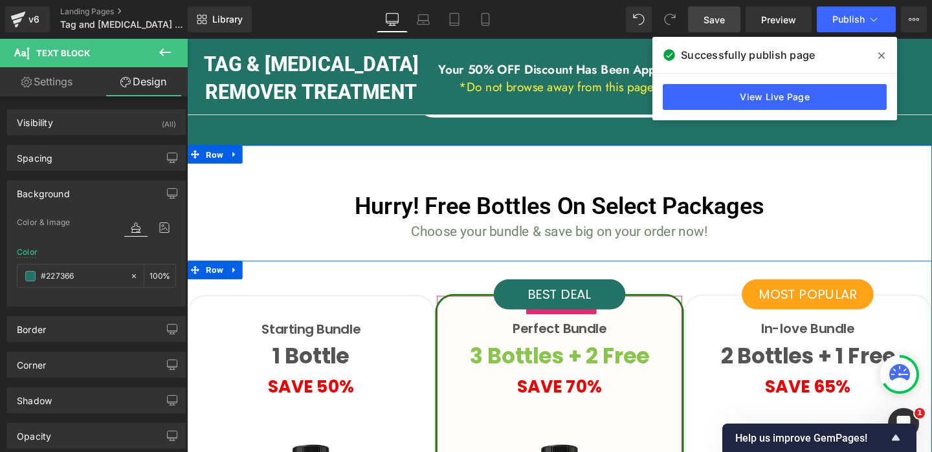
scroll to position [4085, 0]
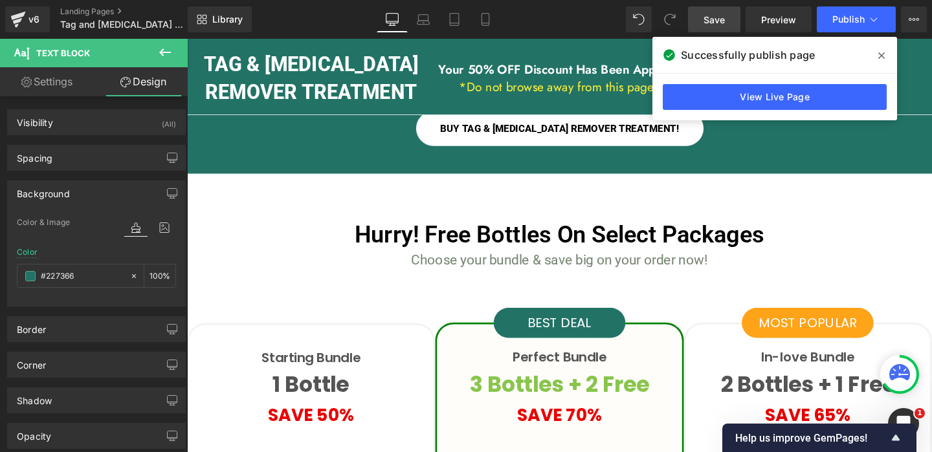
type input "#227366"
click at [709, 19] on span "Save" at bounding box center [713, 20] width 21 height 14
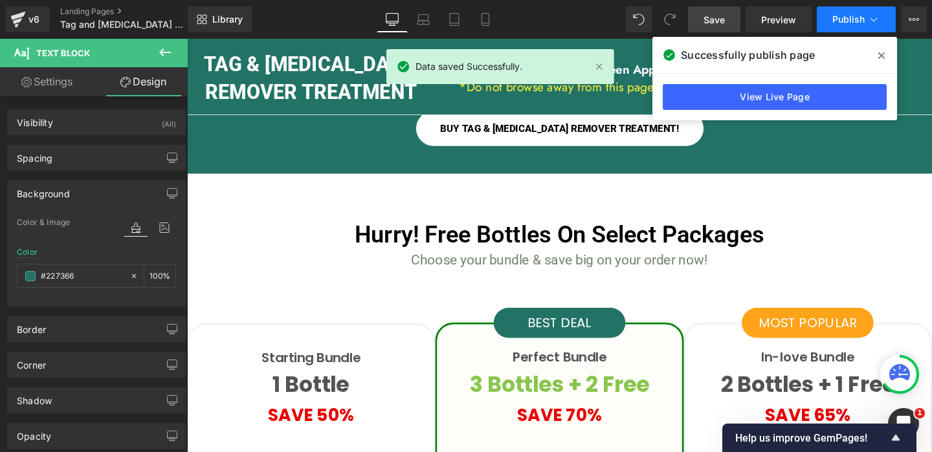
click at [870, 19] on icon at bounding box center [873, 19] width 13 height 13
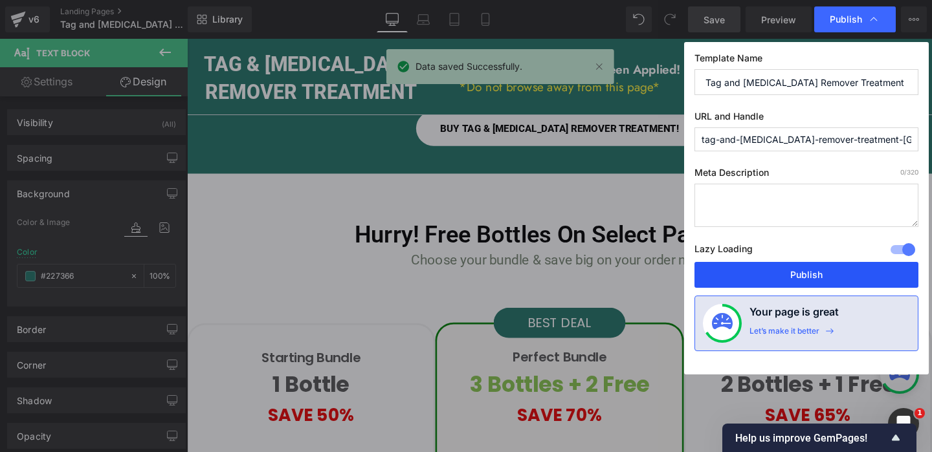
drag, startPoint x: 654, startPoint y: 247, endPoint x: 809, endPoint y: 273, distance: 157.6
click at [809, 273] on button "Publish" at bounding box center [806, 275] width 224 height 26
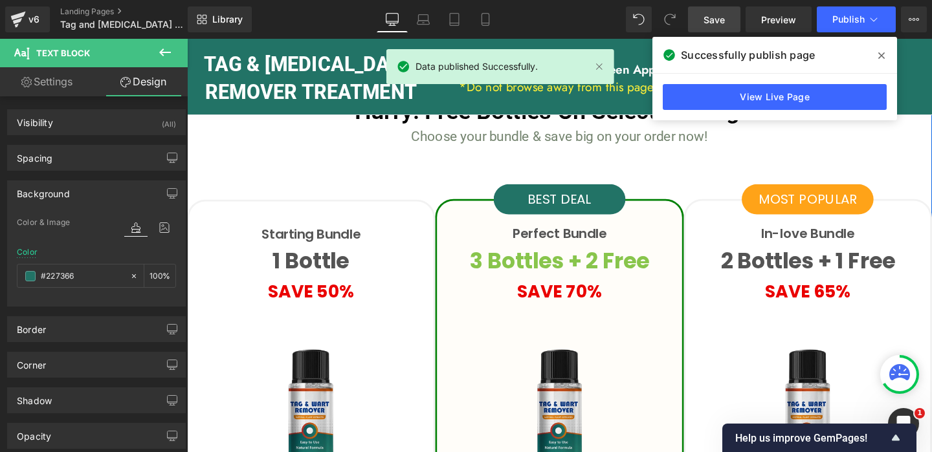
scroll to position [4082, 0]
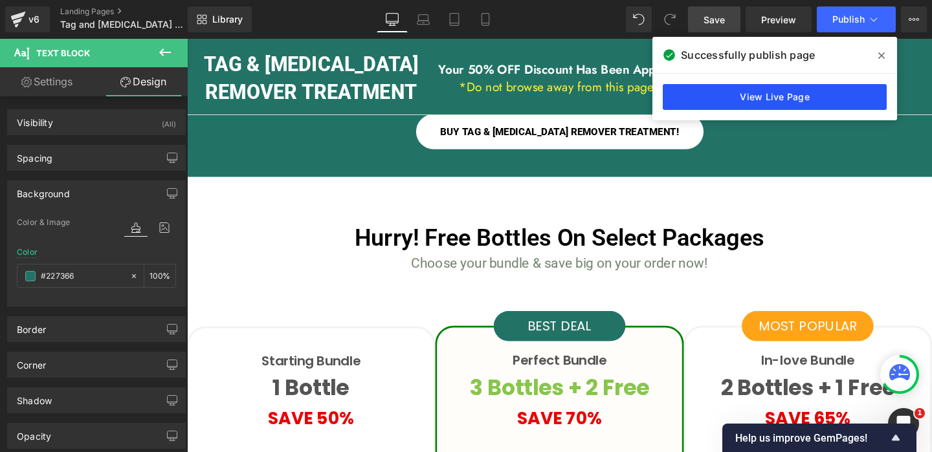
click at [744, 92] on link "View Live Page" at bounding box center [775, 97] width 224 height 26
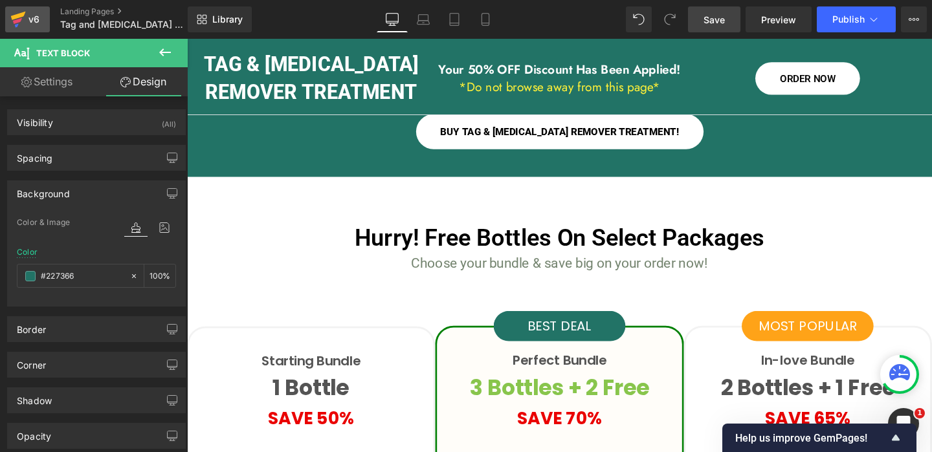
click at [29, 17] on div "v6" at bounding box center [34, 19] width 16 height 17
